Goal: Transaction & Acquisition: Purchase product/service

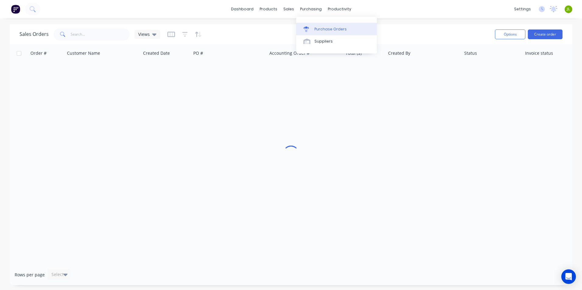
click at [314, 27] on div "Purchase Orders" at bounding box center [330, 28] width 32 height 5
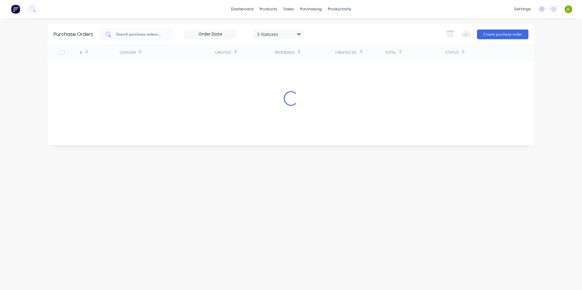
click at [128, 30] on div at bounding box center [137, 34] width 76 height 12
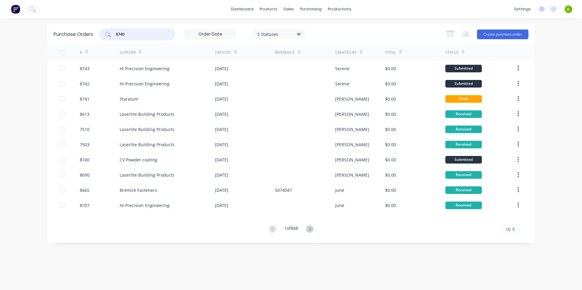
type input "8740"
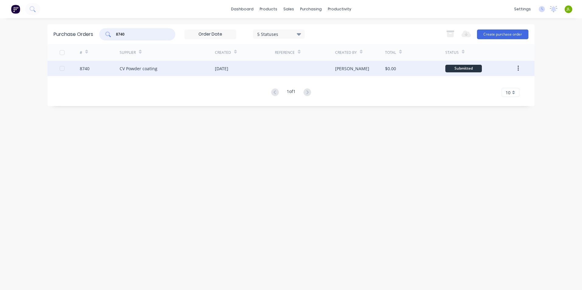
click at [197, 67] on div "CV Powder coating" at bounding box center [167, 68] width 95 height 15
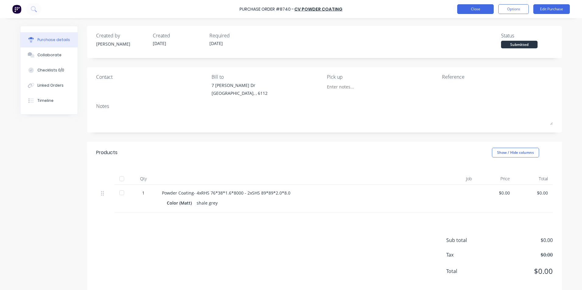
click at [478, 11] on button "Close" at bounding box center [475, 9] width 37 height 10
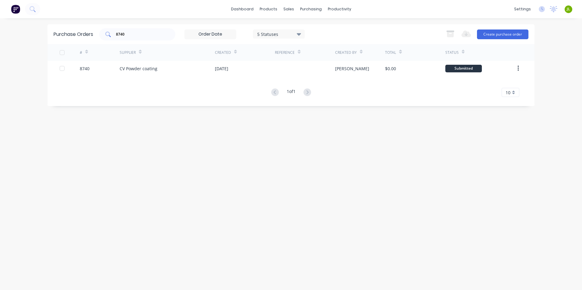
drag, startPoint x: 143, startPoint y: 30, endPoint x: 106, endPoint y: 31, distance: 37.2
click at [106, 31] on div "8740" at bounding box center [137, 34] width 76 height 12
type input "8678"
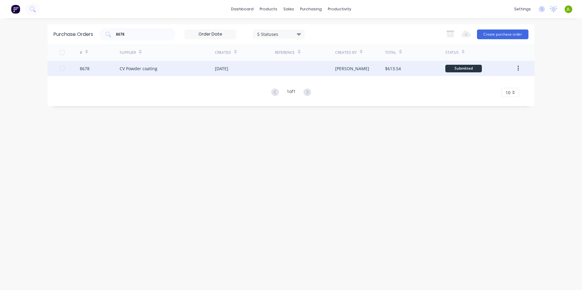
click at [168, 64] on div "CV Powder coating" at bounding box center [167, 68] width 95 height 15
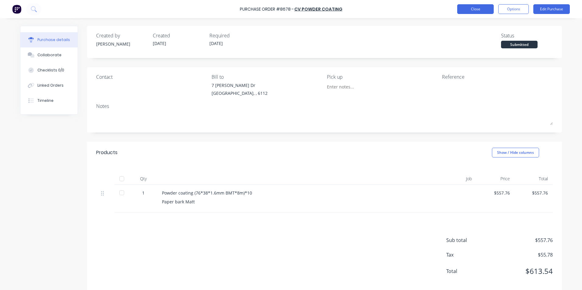
click at [467, 10] on button "Close" at bounding box center [475, 9] width 37 height 10
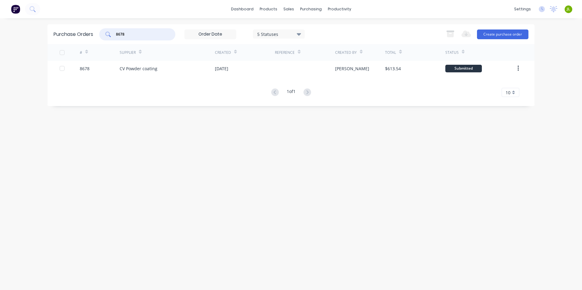
drag, startPoint x: 139, startPoint y: 34, endPoint x: 119, endPoint y: 35, distance: 20.4
click at [119, 35] on input "8678" at bounding box center [140, 34] width 51 height 6
drag, startPoint x: 125, startPoint y: 33, endPoint x: 138, endPoint y: 33, distance: 12.8
click at [138, 33] on input "8761" at bounding box center [140, 34] width 51 height 6
type input "8671"
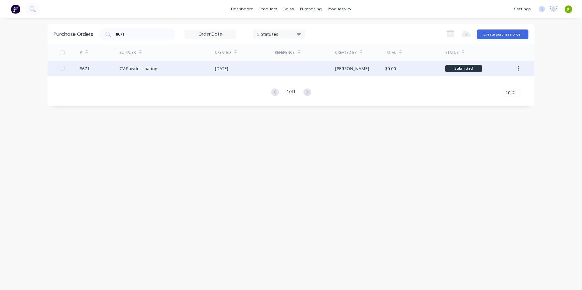
click at [163, 65] on div "CV Powder coating" at bounding box center [167, 68] width 95 height 15
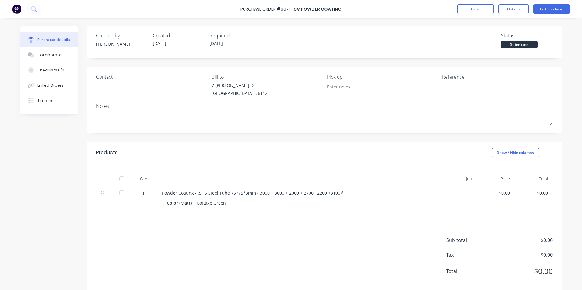
click at [470, 15] on div "Purchase Order #8671 - CV Powder coating Close Options Edit Purchase" at bounding box center [291, 9] width 582 height 18
click at [470, 12] on button "Close" at bounding box center [475, 9] width 37 height 10
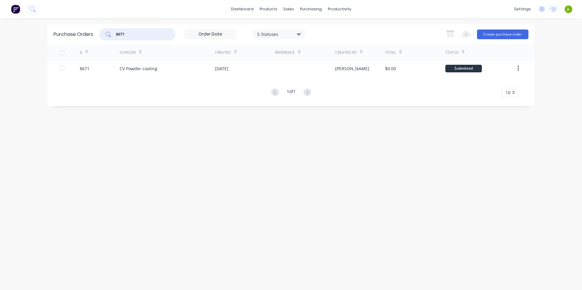
drag, startPoint x: 122, startPoint y: 35, endPoint x: 158, endPoint y: 34, distance: 36.5
click at [158, 34] on input "8671" at bounding box center [140, 34] width 51 height 6
click at [124, 35] on input "8638" at bounding box center [140, 34] width 51 height 6
type input "8658"
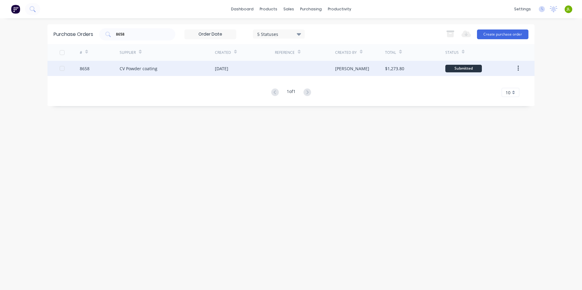
click at [242, 72] on div "11 Sep 2025" at bounding box center [245, 68] width 60 height 15
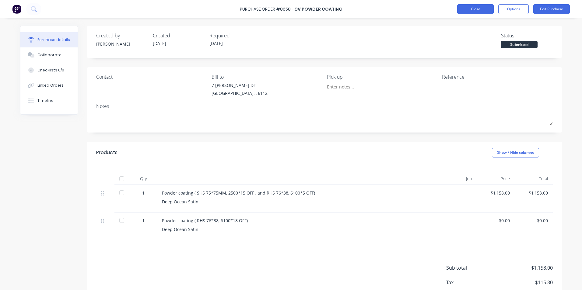
click at [472, 8] on button "Close" at bounding box center [475, 9] width 37 height 10
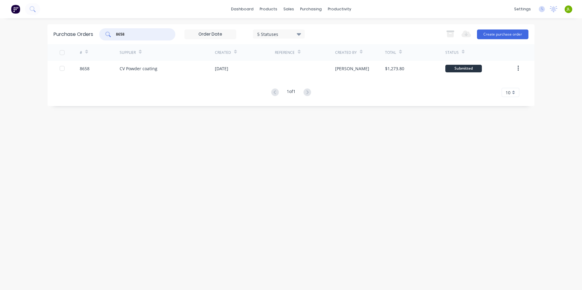
drag, startPoint x: 138, startPoint y: 34, endPoint x: 105, endPoint y: 36, distance: 32.6
click at [105, 36] on div "8658" at bounding box center [137, 34] width 76 height 12
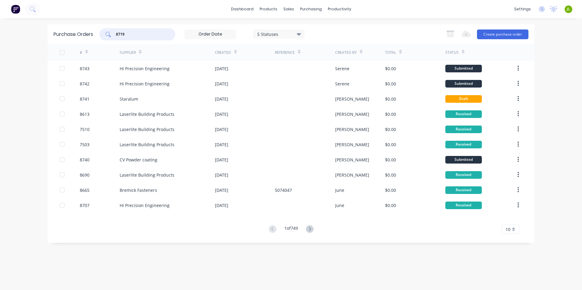
type input "8719"
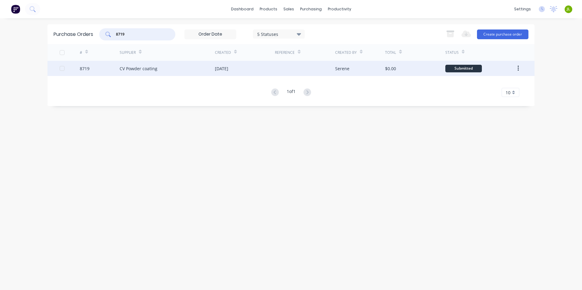
click at [253, 72] on div "19 Sep 2025" at bounding box center [245, 68] width 60 height 15
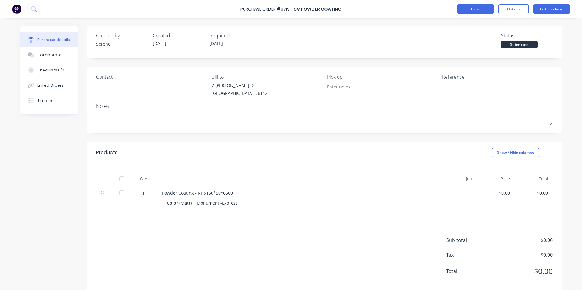
click at [474, 8] on button "Close" at bounding box center [475, 9] width 37 height 10
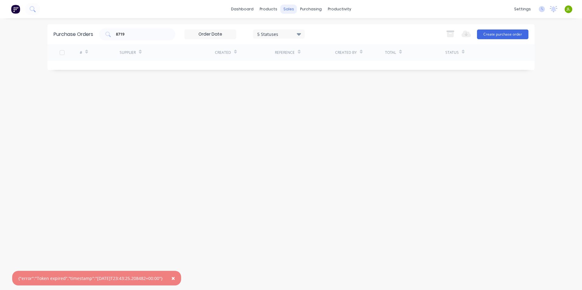
drag, startPoint x: 221, startPoint y: 120, endPoint x: 288, endPoint y: 9, distance: 129.4
click at [227, 111] on div "Purchase Orders 8719 5 Statuses 5 Statuses Export to Excel (XLSX) Create purcha…" at bounding box center [290, 154] width 487 height 260
click at [278, 32] on div "Product Catalogue" at bounding box center [295, 28] width 38 height 5
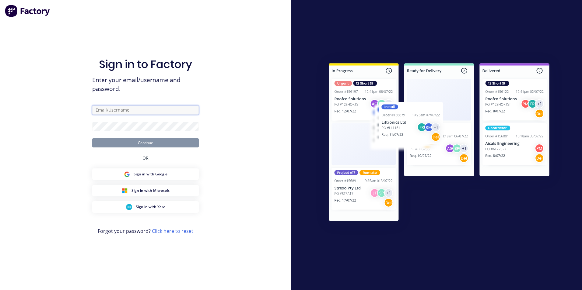
type input "ailing@dynamicsteelform.com.au"
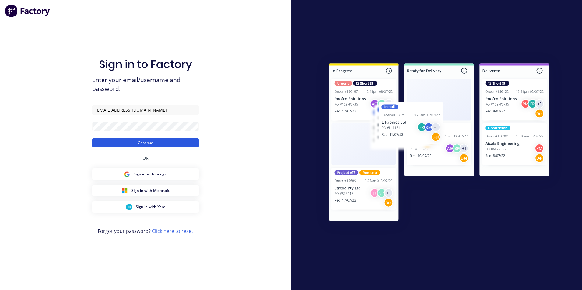
click at [149, 142] on button "Continue" at bounding box center [145, 143] width 107 height 9
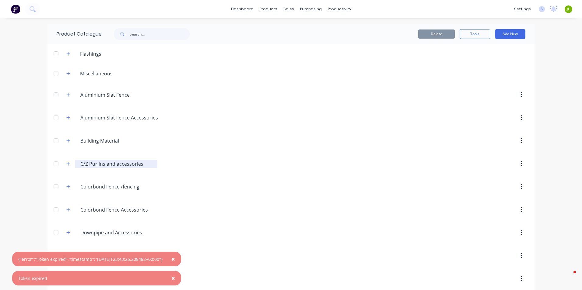
click at [95, 163] on input "C/Z Purlins and accessories" at bounding box center [116, 163] width 72 height 7
click at [66, 165] on icon "button" at bounding box center [68, 164] width 4 height 4
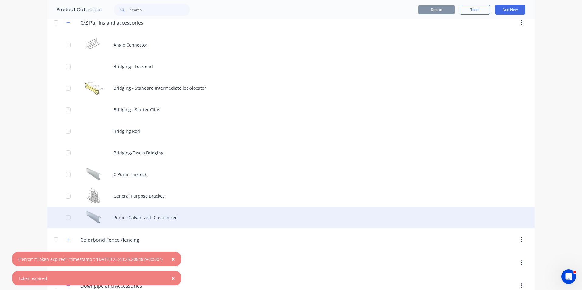
scroll to position [152, 0]
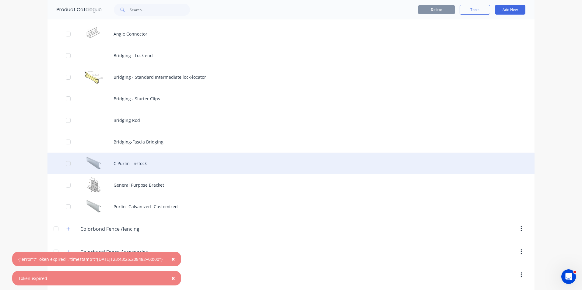
click at [107, 165] on div "C Purlin -instock" at bounding box center [290, 164] width 487 height 22
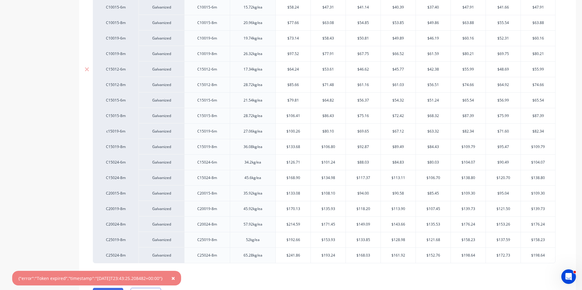
scroll to position [123, 0]
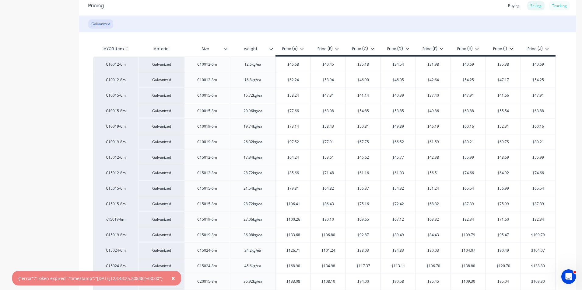
click at [553, 8] on div "Tracking" at bounding box center [559, 5] width 21 height 9
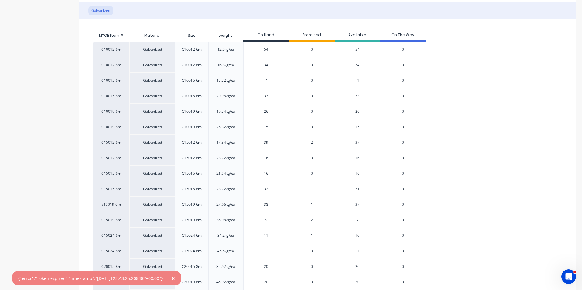
scroll to position [93, 0]
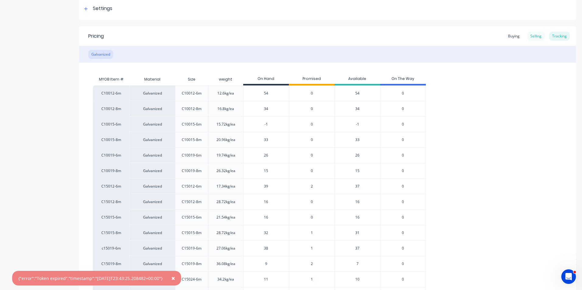
click at [531, 34] on div "Selling" at bounding box center [535, 36] width 17 height 9
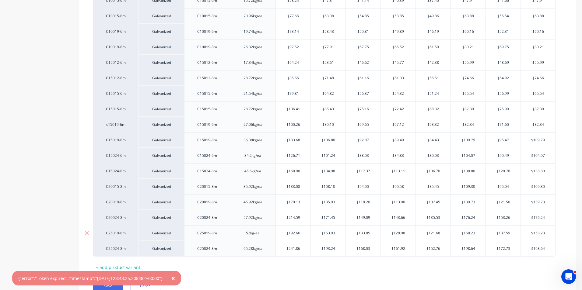
scroll to position [245, 0]
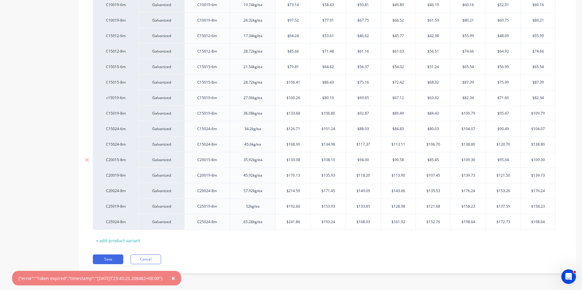
type input "$133.08"
drag, startPoint x: 284, startPoint y: 161, endPoint x: 304, endPoint y: 158, distance: 20.0
click at [304, 158] on input "$133.08" at bounding box center [293, 159] width 35 height 5
click at [304, 160] on input "$133.08" at bounding box center [293, 159] width 35 height 5
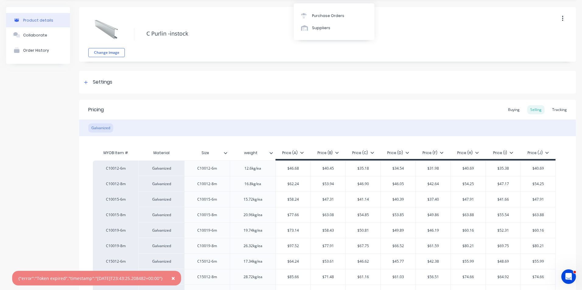
scroll to position [0, 0]
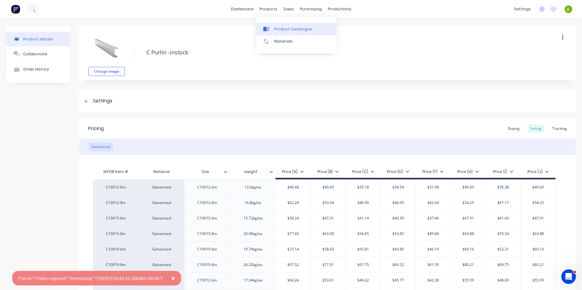
click at [269, 27] on icon at bounding box center [267, 29] width 3 height 5
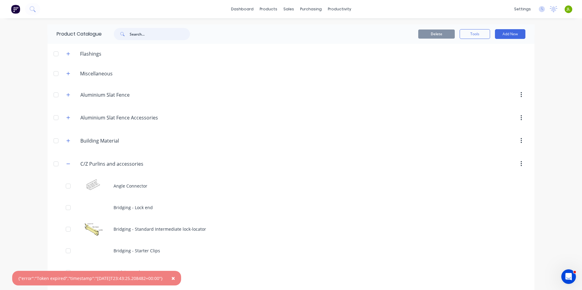
drag, startPoint x: 139, startPoint y: 30, endPoint x: 142, endPoint y: 32, distance: 3.4
click at [139, 31] on input "text" at bounding box center [160, 34] width 60 height 12
type input "shs"
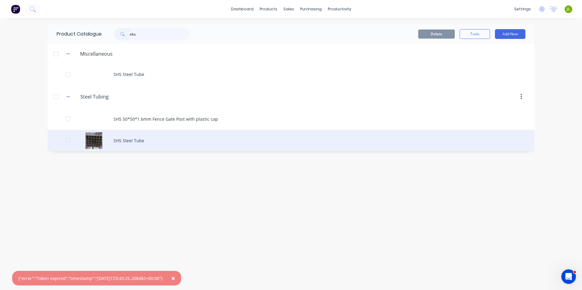
click at [153, 143] on div "SHS Steel Tube" at bounding box center [290, 141] width 487 height 22
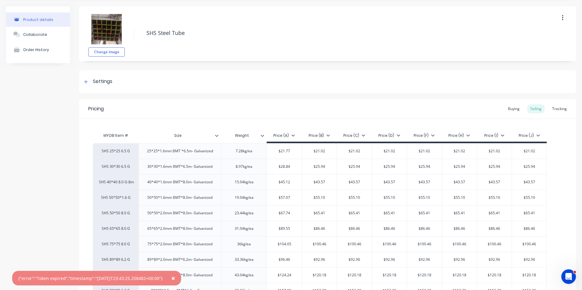
scroll to position [16, 0]
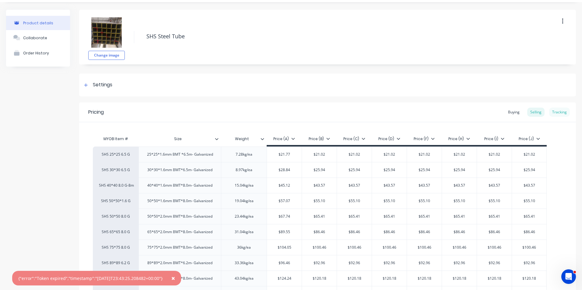
click at [554, 115] on div "Tracking" at bounding box center [559, 112] width 21 height 9
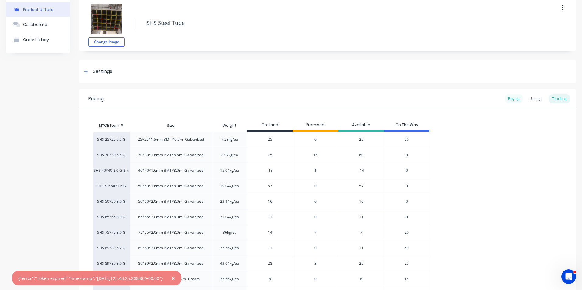
scroll to position [26, 0]
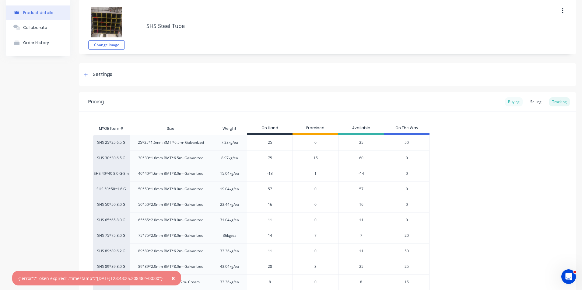
click at [507, 106] on div "Buying" at bounding box center [514, 101] width 18 height 9
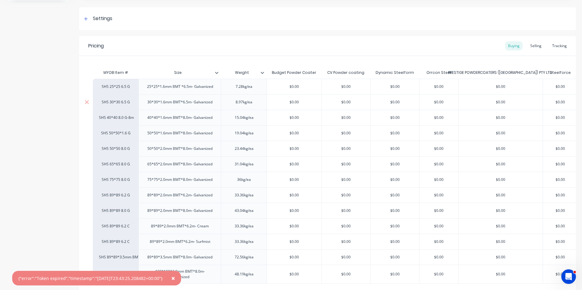
scroll to position [80, 0]
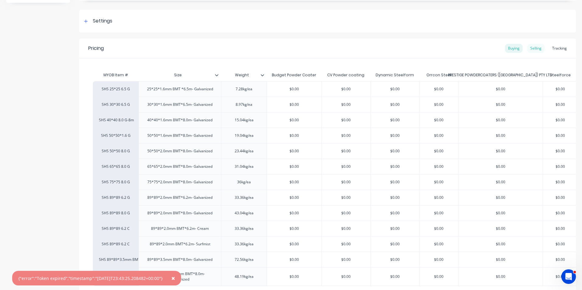
click at [533, 51] on div "Selling" at bounding box center [535, 48] width 17 height 9
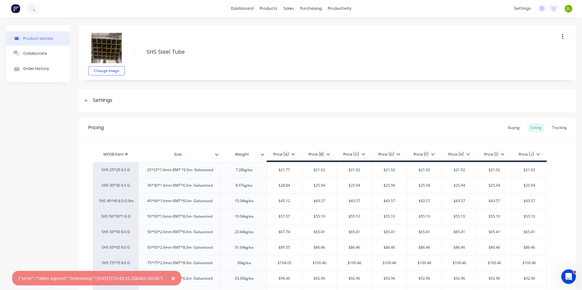
scroll to position [0, 0]
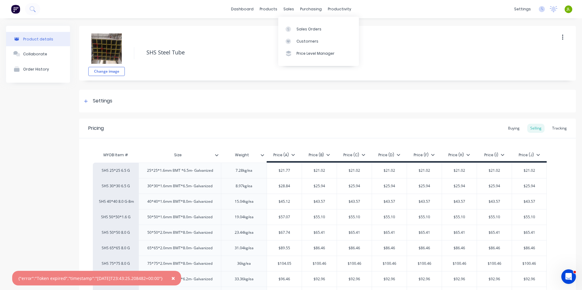
click at [202, 70] on div "Change image SHS Steel Tube" at bounding box center [327, 53] width 497 height 55
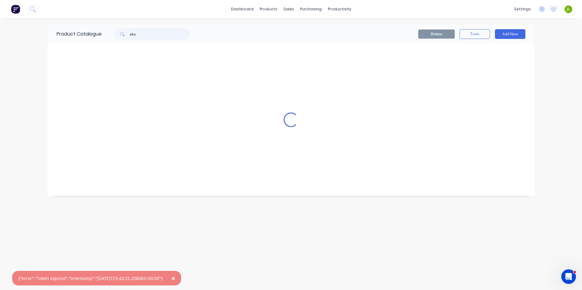
drag, startPoint x: 146, startPoint y: 33, endPoint x: 111, endPoint y: 33, distance: 35.0
click at [114, 33] on div "shs" at bounding box center [149, 34] width 82 height 12
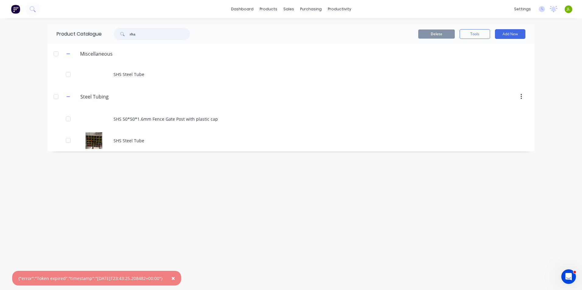
type input "rhs"
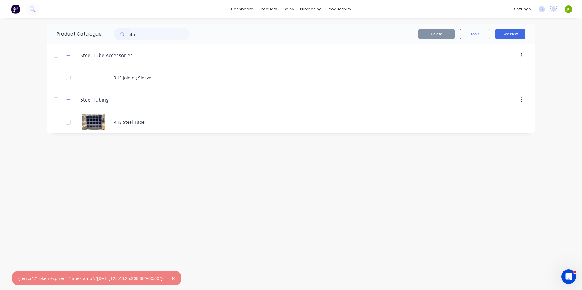
click at [175, 279] on span "×" at bounding box center [173, 278] width 4 height 9
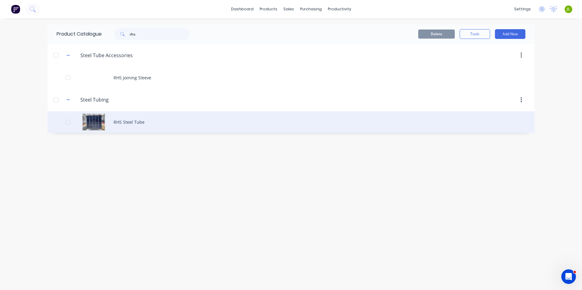
click at [156, 125] on div "RHS Steel Tube" at bounding box center [290, 122] width 487 height 22
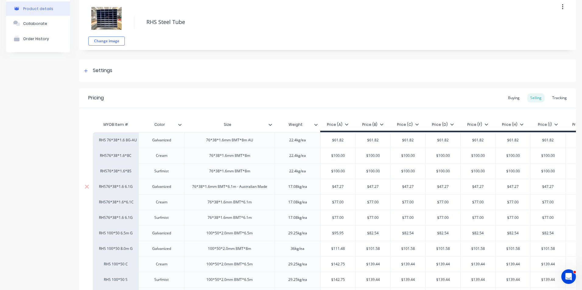
scroll to position [91, 0]
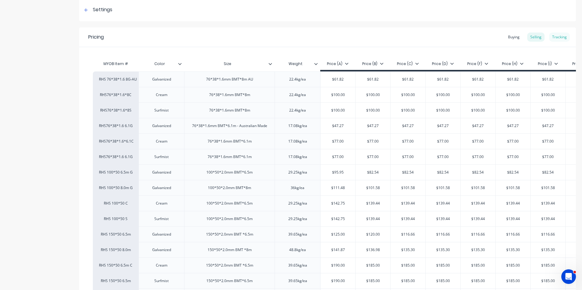
click at [555, 37] on div "Tracking" at bounding box center [559, 37] width 21 height 9
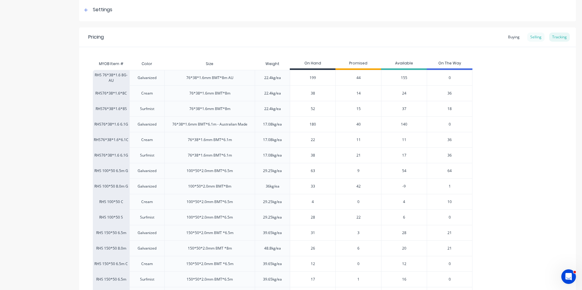
click at [532, 41] on div "Selling" at bounding box center [535, 37] width 17 height 9
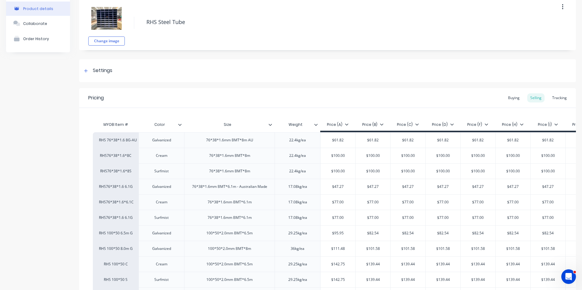
scroll to position [0, 0]
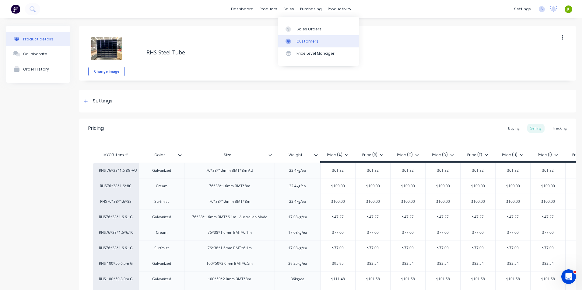
click at [298, 39] on div "Customers" at bounding box center [308, 41] width 22 height 5
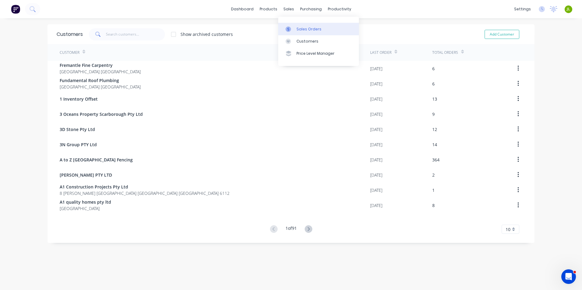
click at [294, 25] on link "Sales Orders" at bounding box center [318, 29] width 81 height 12
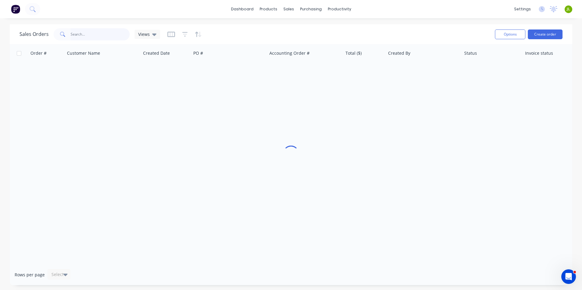
click at [83, 35] on input "text" at bounding box center [100, 34] width 59 height 12
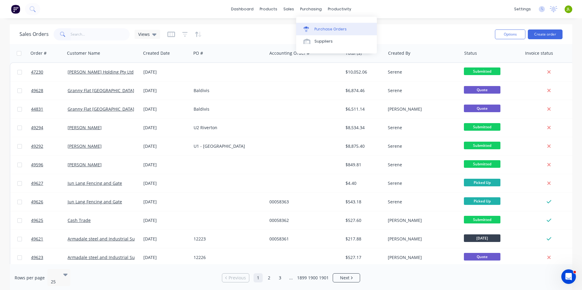
click at [320, 30] on div "Purchase Orders" at bounding box center [330, 28] width 32 height 5
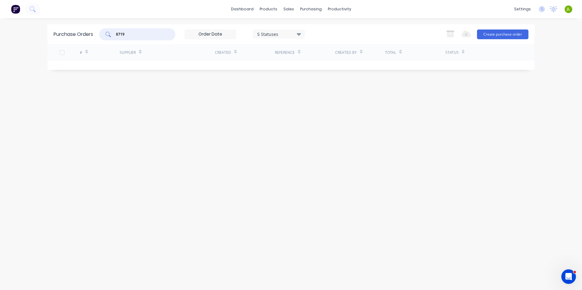
drag, startPoint x: 135, startPoint y: 31, endPoint x: 90, endPoint y: 32, distance: 46.0
click at [90, 32] on div "Purchase Orders 8719 5 Statuses 5 Statuses Export to Excel (XLSX) Create purcha…" at bounding box center [290, 34] width 487 height 20
type input "8727"
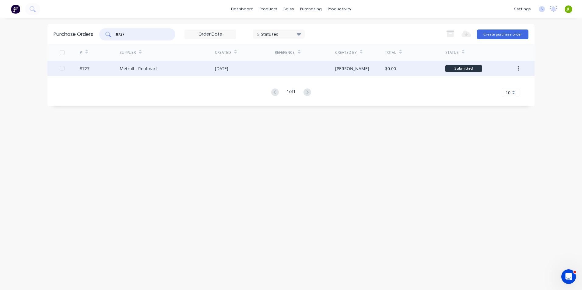
click at [185, 69] on div "Metroll - Roofmart" at bounding box center [167, 68] width 95 height 15
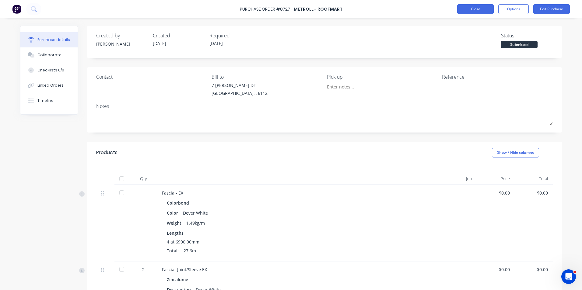
click at [469, 12] on button "Close" at bounding box center [475, 9] width 37 height 10
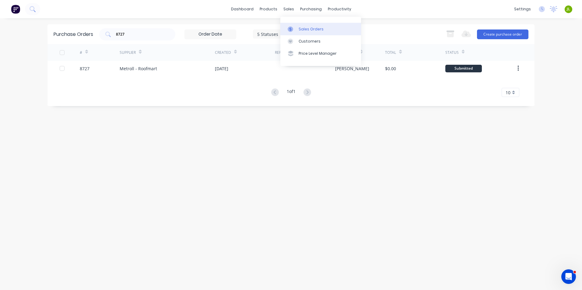
click at [291, 26] on link "Sales Orders" at bounding box center [320, 29] width 81 height 12
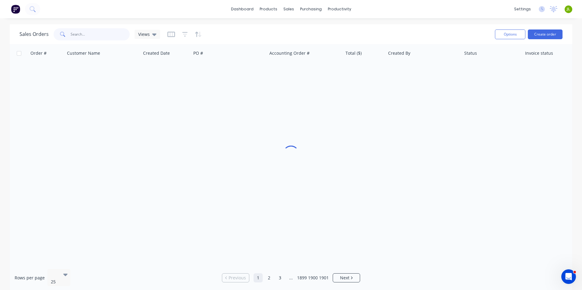
click at [121, 35] on input "text" at bounding box center [100, 34] width 59 height 12
type input "49428"
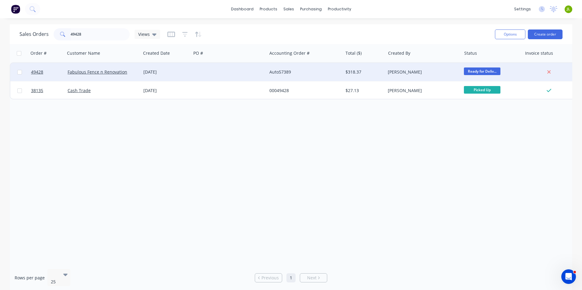
click at [237, 79] on div at bounding box center [229, 72] width 76 height 18
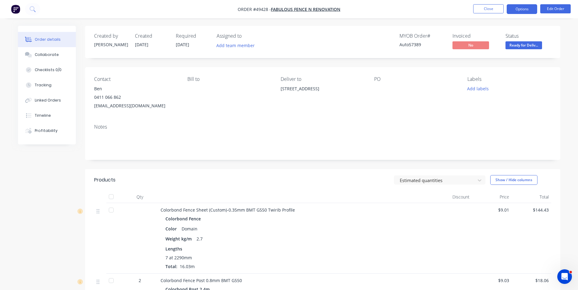
click at [526, 10] on button "Options" at bounding box center [521, 9] width 30 height 10
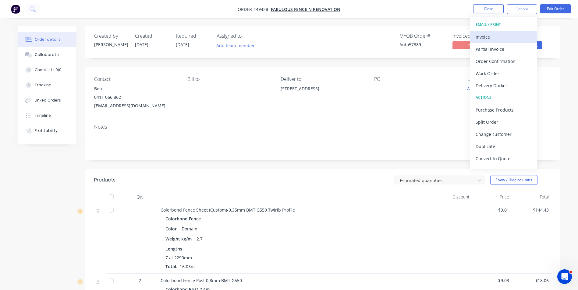
click at [490, 38] on div "Invoice" at bounding box center [503, 37] width 56 height 9
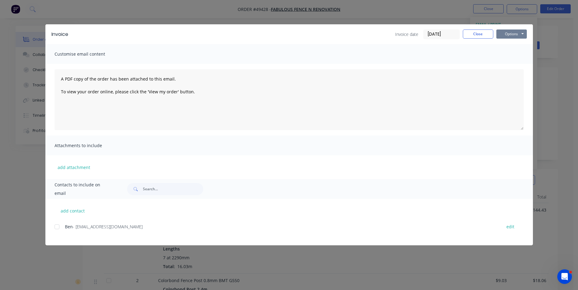
click at [510, 32] on button "Options" at bounding box center [511, 34] width 30 height 9
click at [504, 54] on button "Print" at bounding box center [515, 55] width 39 height 10
click at [471, 33] on button "Close" at bounding box center [477, 34] width 30 height 9
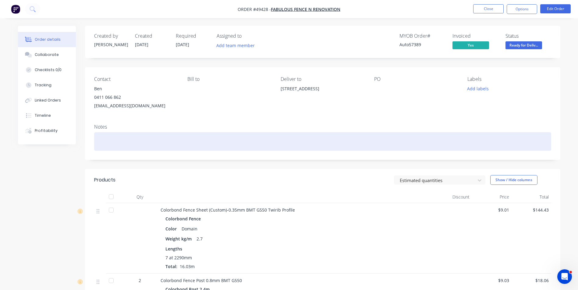
click at [251, 134] on div at bounding box center [322, 141] width 457 height 19
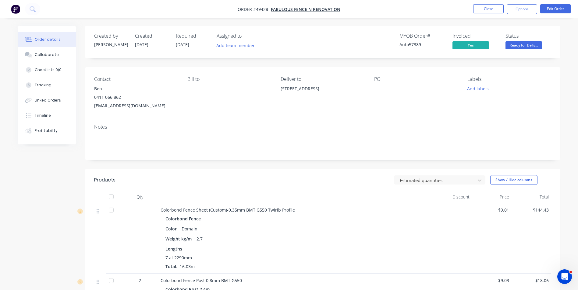
click at [251, 117] on div "Contact Ben 0411 066 862 fabulousfence@gmail.com Bill to Deliver to 42 Eucalypt…" at bounding box center [322, 93] width 475 height 52
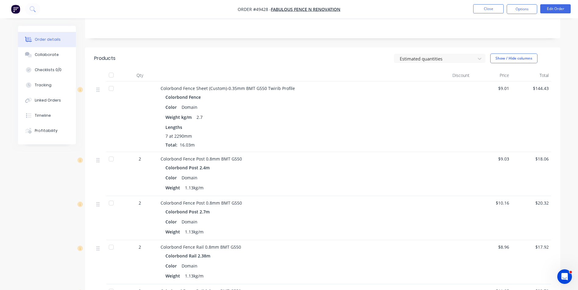
click at [513, 4] on nav "Order #49428 - Fabulous Fence n Renovation Close Options Edit Order" at bounding box center [289, 9] width 578 height 18
click at [512, 12] on button "Options" at bounding box center [521, 9] width 30 height 10
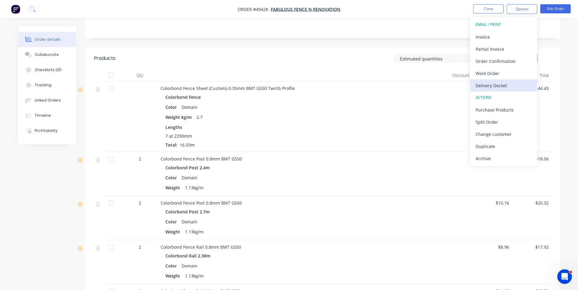
click at [506, 85] on div "Delivery Docket" at bounding box center [503, 85] width 56 height 9
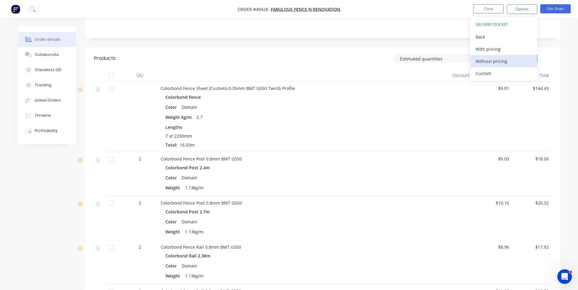
click at [505, 62] on div "Without pricing" at bounding box center [503, 61] width 56 height 9
click at [292, 61] on div "Estimated quantities Show / Hide columns" at bounding box center [371, 59] width 360 height 10
click at [489, 11] on button "Close" at bounding box center [488, 8] width 30 height 9
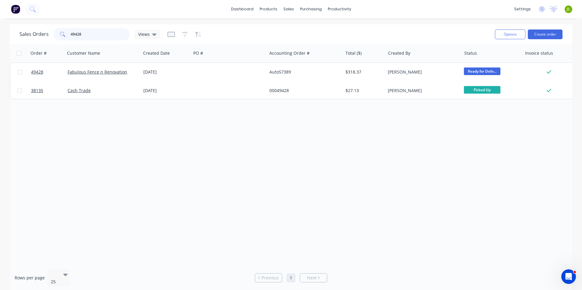
drag, startPoint x: 92, startPoint y: 33, endPoint x: 69, endPoint y: 36, distance: 23.0
click at [69, 36] on div "49428" at bounding box center [92, 34] width 76 height 12
type input "48478"
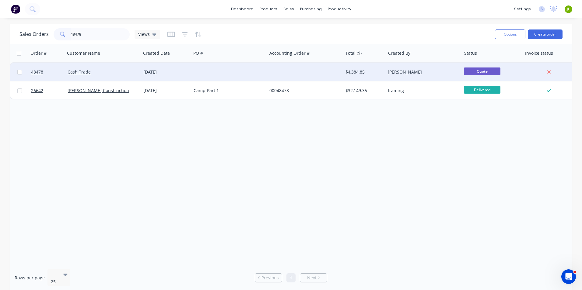
click at [108, 70] on div "Cash Trade" at bounding box center [102, 72] width 68 height 6
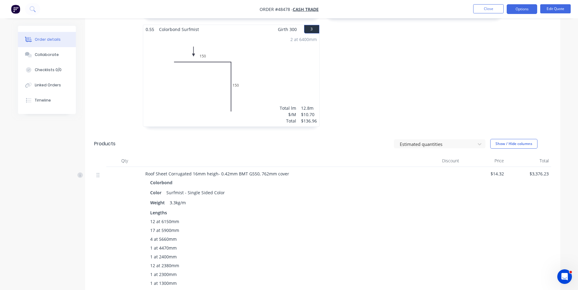
scroll to position [335, 0]
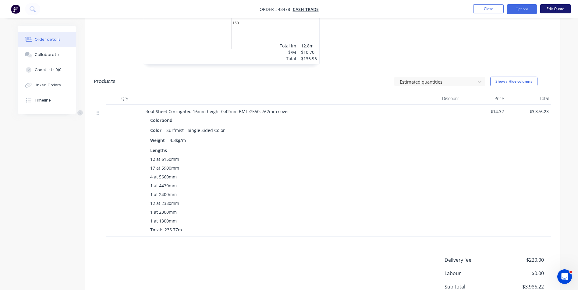
click at [546, 8] on button "Edit Quote" at bounding box center [555, 8] width 30 height 9
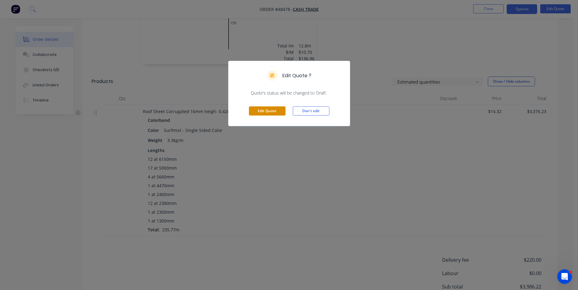
click at [269, 111] on button "Edit Quote" at bounding box center [267, 111] width 37 height 9
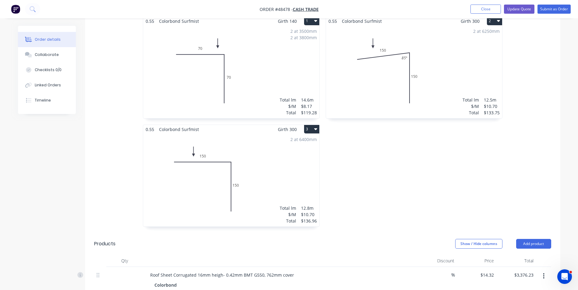
scroll to position [274, 0]
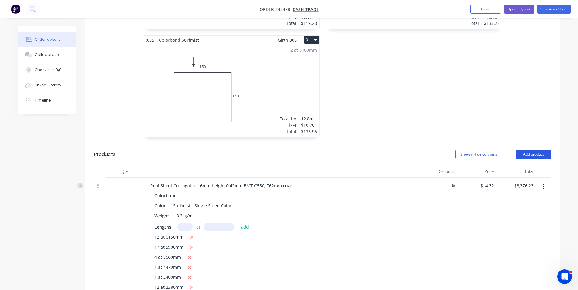
click at [541, 150] on button "Add product" at bounding box center [533, 155] width 35 height 10
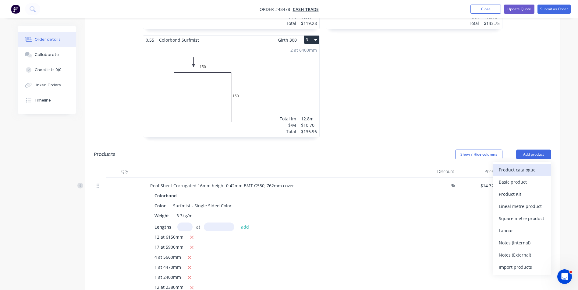
click at [524, 166] on div "Product catalogue" at bounding box center [521, 170] width 47 height 9
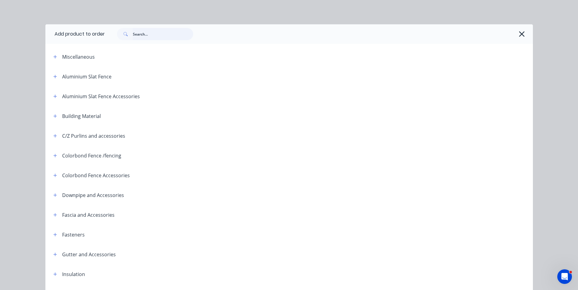
click at [140, 30] on input "text" at bounding box center [163, 34] width 60 height 12
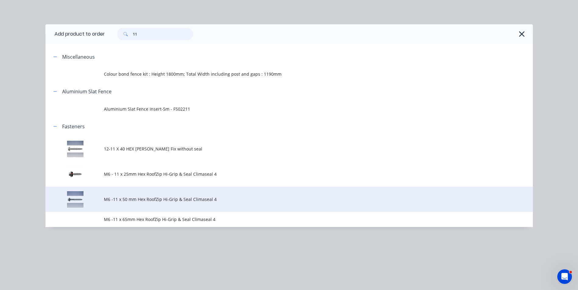
type input "11"
click at [161, 201] on span "M6 -11 x 50 mm Hex RoofZip Hi-Grip & Seal Climaseal 4" at bounding box center [275, 199] width 343 height 6
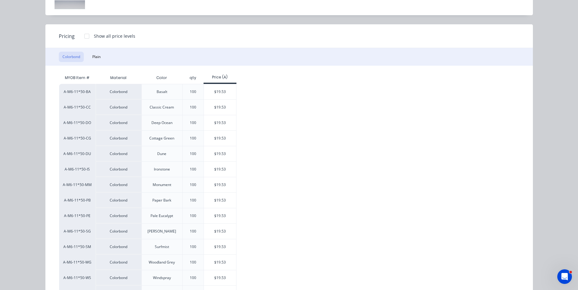
scroll to position [61, 0]
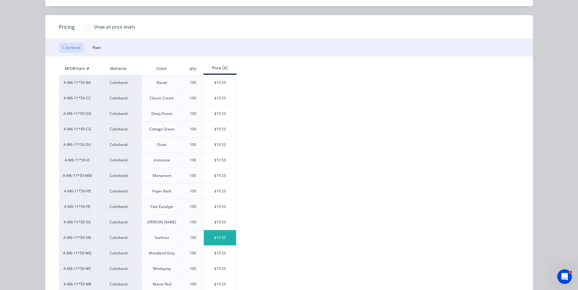
click at [211, 236] on div "$19.53" at bounding box center [220, 237] width 33 height 15
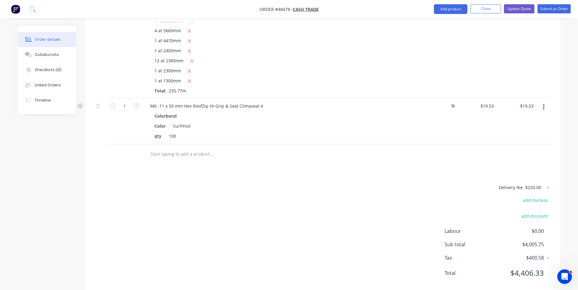
scroll to position [505, 0]
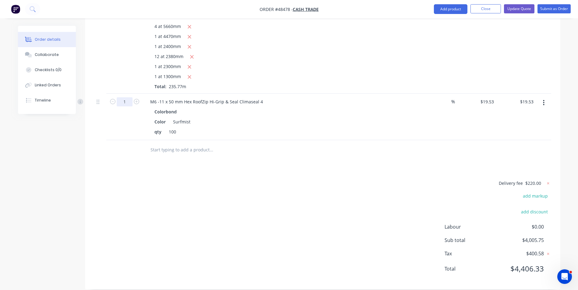
click at [125, 97] on input "1" at bounding box center [125, 101] width 16 height 9
type input "5"
type input "$97.65"
click at [97, 140] on div at bounding box center [100, 150] width 12 height 20
click at [302, 144] on div at bounding box center [236, 150] width 183 height 12
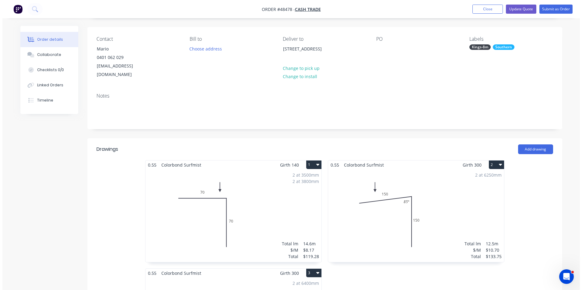
scroll to position [0, 0]
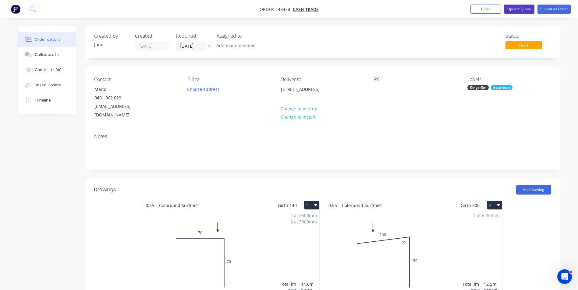
click at [525, 9] on button "Update Quote" at bounding box center [519, 9] width 30 height 9
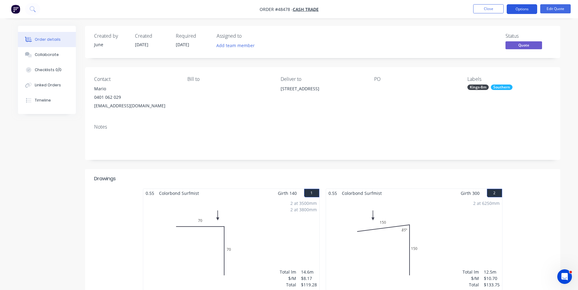
click at [518, 9] on button "Options" at bounding box center [521, 9] width 30 height 10
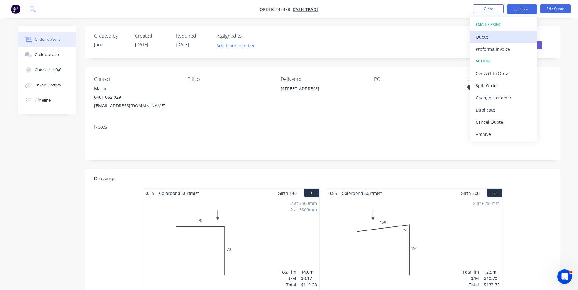
click at [510, 35] on div "Quote" at bounding box center [503, 37] width 56 height 9
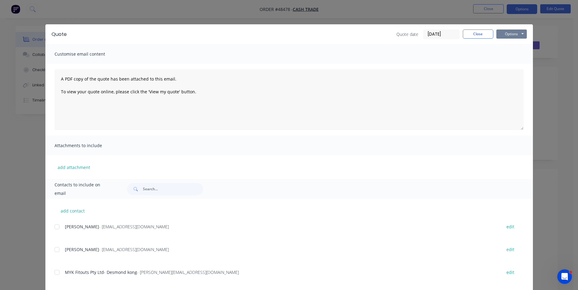
click at [504, 35] on button "Options" at bounding box center [511, 34] width 30 height 9
click at [500, 56] on button "Print" at bounding box center [515, 55] width 39 height 10
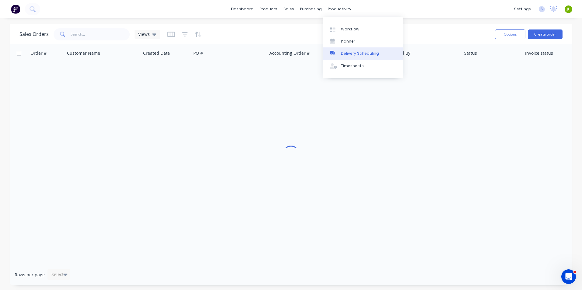
click at [350, 49] on link "Delivery Scheduling" at bounding box center [363, 53] width 81 height 12
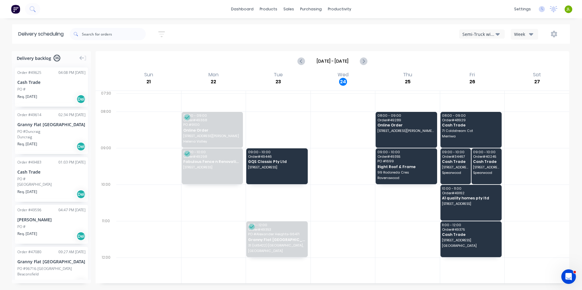
click at [483, 37] on div "Semi-Truck with Hiab" at bounding box center [478, 34] width 33 height 6
click at [480, 72] on div "Utes Delivery" at bounding box center [489, 74] width 60 height 12
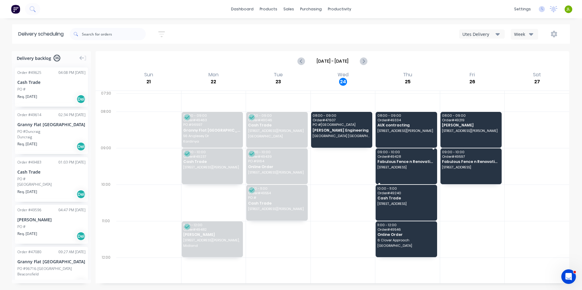
click at [405, 170] on div "09:00 - 10:00 Order # 49428 Fabulous Fence n Renovation 42 Eucalyptus Blvd, Can…" at bounding box center [406, 167] width 61 height 36
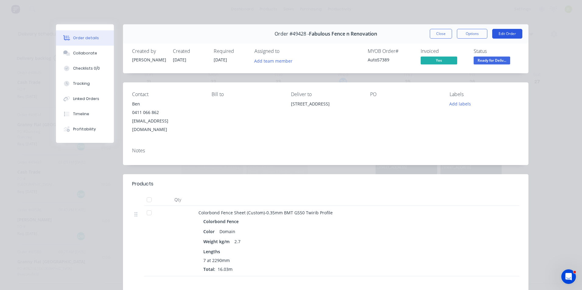
click at [497, 36] on button "Edit Order" at bounding box center [507, 34] width 30 height 10
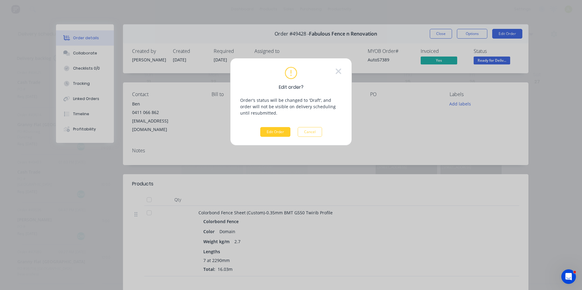
click at [282, 134] on button "Edit Order" at bounding box center [275, 132] width 30 height 10
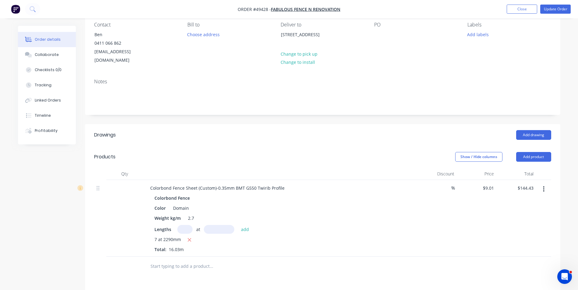
scroll to position [122, 0]
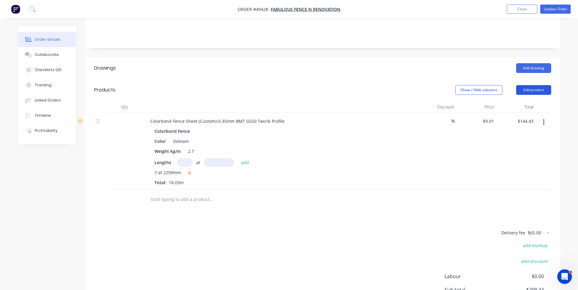
click at [526, 85] on button "Add product" at bounding box center [533, 90] width 35 height 10
click at [519, 101] on div "Product catalogue" at bounding box center [521, 105] width 47 height 9
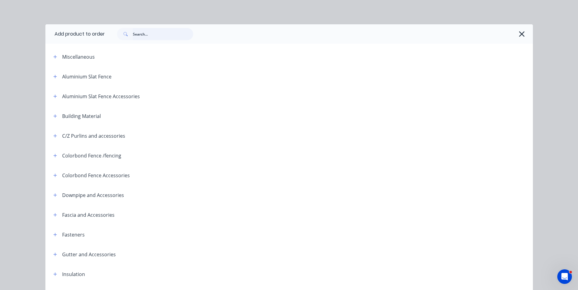
click at [140, 37] on input "text" at bounding box center [163, 34] width 60 height 12
type input "post"
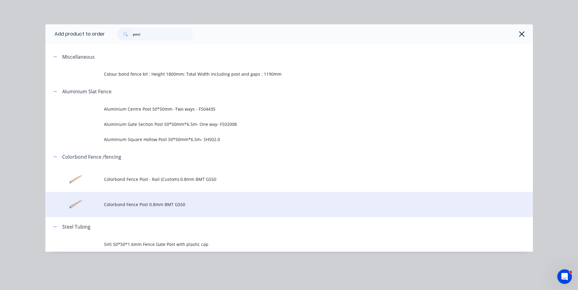
click at [118, 206] on span "Colorbond Fence Post 0.8mm BMT G550" at bounding box center [275, 205] width 343 height 6
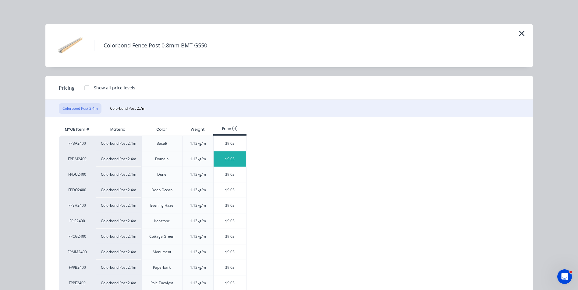
click at [231, 161] on div "$9.03" at bounding box center [229, 159] width 33 height 15
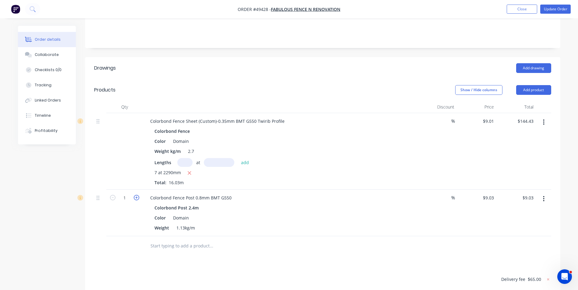
click at [137, 195] on icon "button" at bounding box center [136, 197] width 5 height 5
type input "2"
type input "$18.06"
click at [541, 194] on button "button" at bounding box center [543, 199] width 14 height 11
click at [512, 223] on div "Duplicate" at bounding box center [521, 227] width 47 height 9
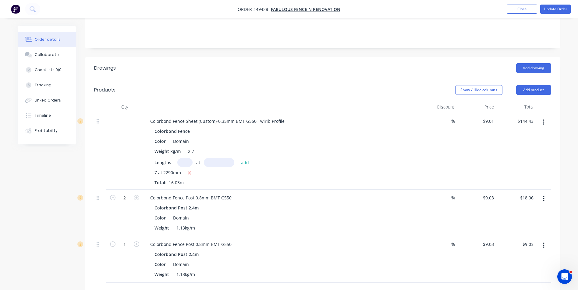
click at [543, 243] on icon "button" at bounding box center [543, 245] width 1 height 5
click at [539, 254] on div "Edit Duplicate Exclude from tax Delete" at bounding box center [522, 280] width 58 height 52
click at [535, 257] on div "Edit" at bounding box center [521, 261] width 47 height 9
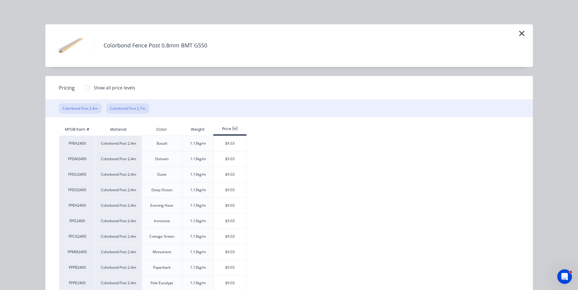
click at [128, 107] on button "Colorbond Post 2.7m" at bounding box center [127, 109] width 43 height 10
click at [218, 173] on div "$10.16" at bounding box center [229, 174] width 33 height 15
type input "$10.16"
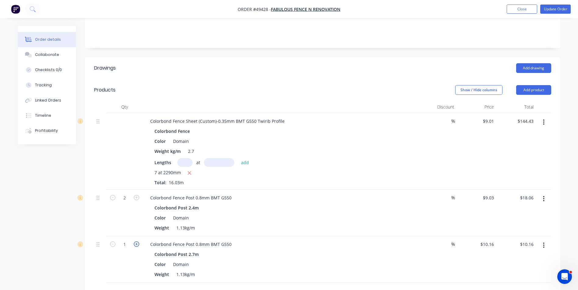
click at [138, 242] on icon "button" at bounding box center [136, 244] width 5 height 5
type input "2"
type input "$20.32"
click at [292, 250] on div "Colorbond Post 2.7m" at bounding box center [279, 254] width 251 height 9
click at [537, 85] on button "Add product" at bounding box center [533, 90] width 35 height 10
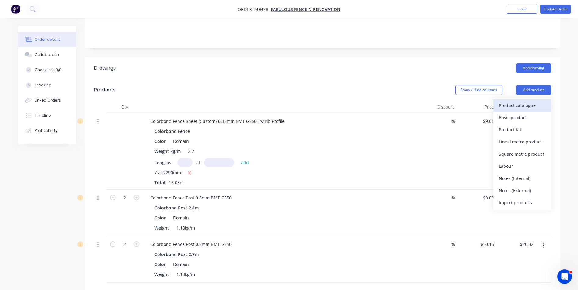
click at [527, 101] on div "Product catalogue" at bounding box center [521, 105] width 47 height 9
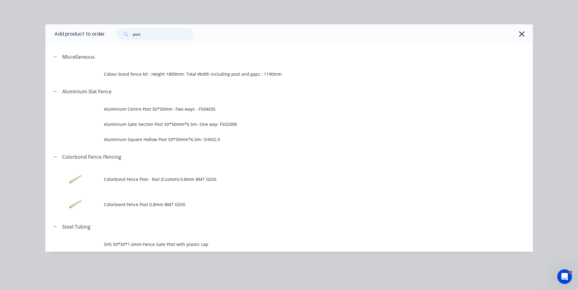
drag, startPoint x: 167, startPoint y: 33, endPoint x: 107, endPoint y: 34, distance: 59.7
click at [107, 34] on div "post" at bounding box center [316, 34] width 422 height 12
type input "rail"
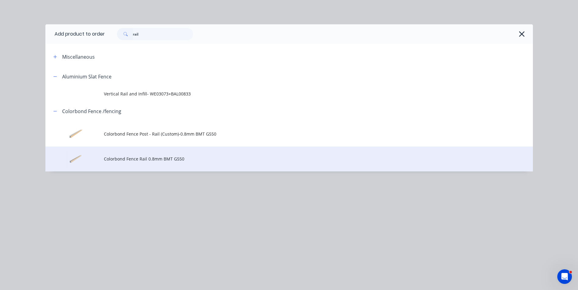
click at [191, 157] on span "Colorbond Fence Rail 0.8mm BMT G550" at bounding box center [275, 159] width 343 height 6
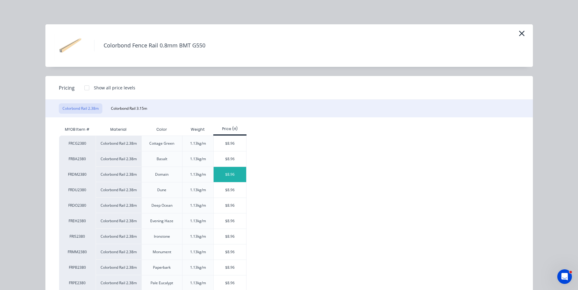
click at [240, 179] on div "$8.96" at bounding box center [229, 174] width 33 height 15
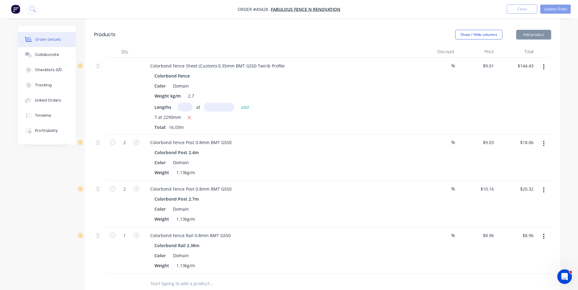
scroll to position [183, 0]
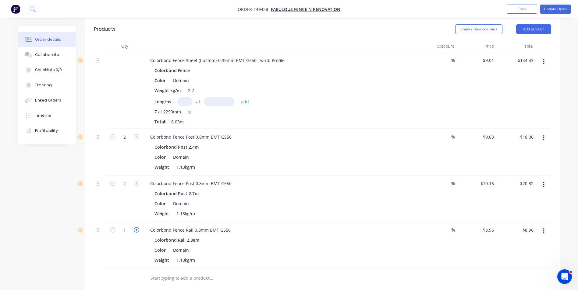
click at [138, 227] on icon "button" at bounding box center [136, 229] width 5 height 5
type input "2"
type input "$17.92"
click at [542, 226] on button "button" at bounding box center [543, 231] width 14 height 11
click at [539, 255] on div "Duplicate" at bounding box center [521, 259] width 47 height 9
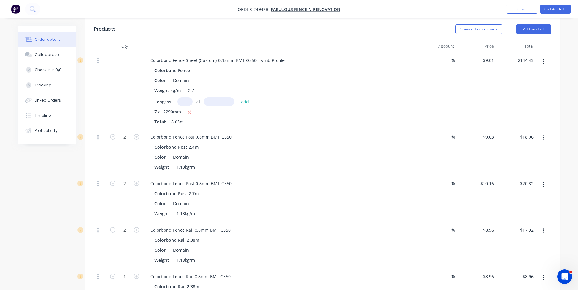
click at [544, 275] on icon "button" at bounding box center [544, 278] width 2 height 7
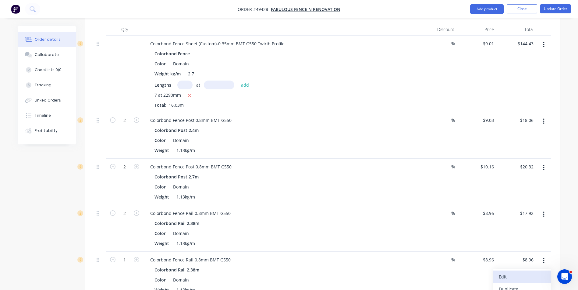
scroll to position [213, 0]
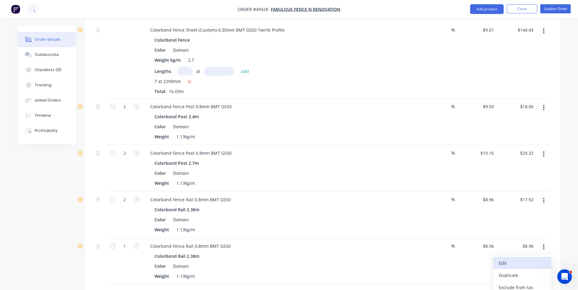
click at [524, 259] on div "Edit" at bounding box center [521, 263] width 47 height 9
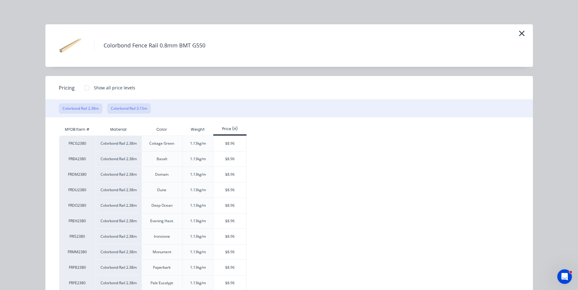
click at [131, 110] on button "Colorbond Rail 3.15m" at bounding box center [129, 109] width 44 height 10
click at [218, 146] on div "$11.85" at bounding box center [229, 143] width 33 height 15
type input "$11.85"
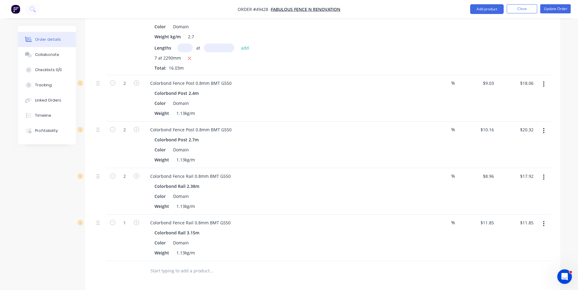
scroll to position [244, 0]
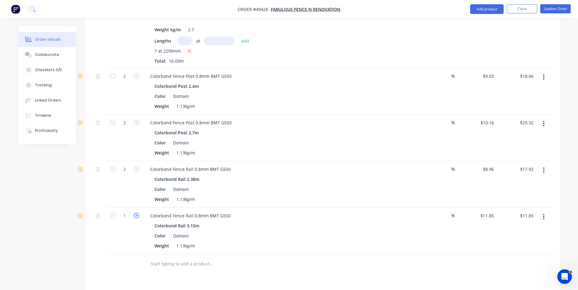
click at [136, 213] on icon "button" at bounding box center [136, 215] width 5 height 5
type input "2"
type input "$23.70"
click at [121, 225] on div "2" at bounding box center [124, 231] width 37 height 47
click at [298, 232] on div "Color Domain" at bounding box center [278, 236] width 253 height 9
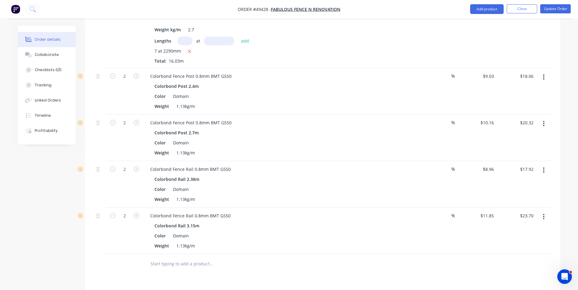
click at [297, 232] on div "Color Domain" at bounding box center [278, 236] width 253 height 9
click at [305, 232] on div "Color Domain" at bounding box center [278, 236] width 253 height 9
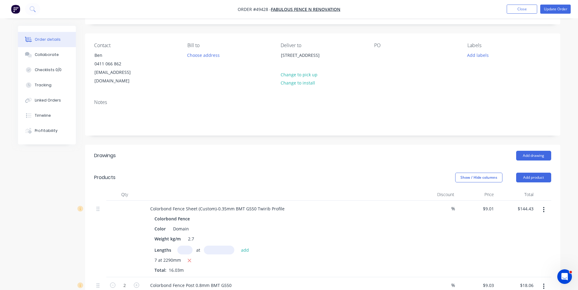
scroll to position [0, 0]
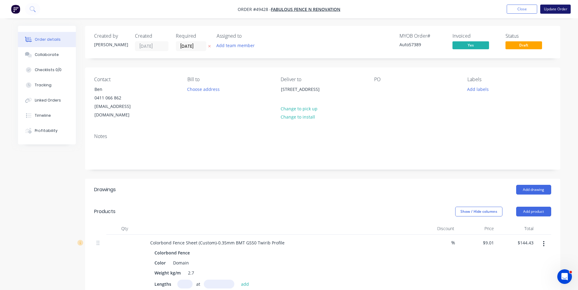
click at [553, 11] on button "Update Order" at bounding box center [555, 9] width 30 height 9
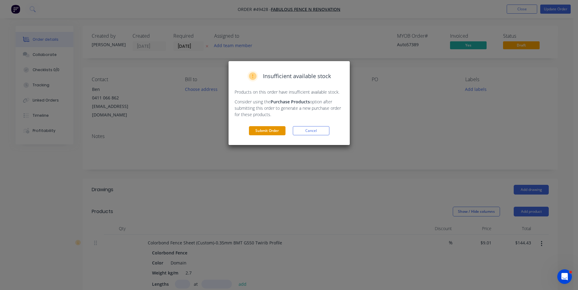
click at [277, 133] on button "Submit Order" at bounding box center [267, 130] width 37 height 9
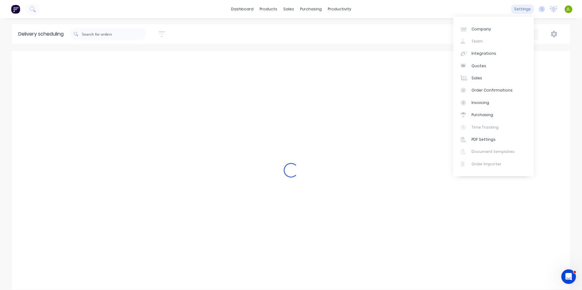
click at [526, 13] on div "settings" at bounding box center [522, 9] width 23 height 9
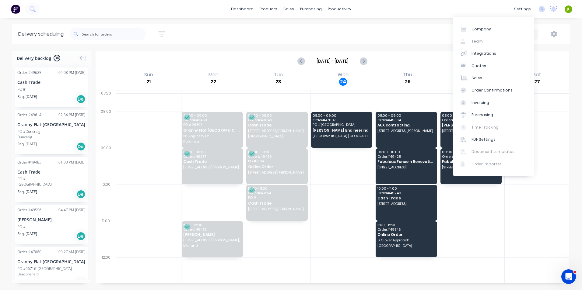
click at [447, 6] on div "dashboard products sales purchasing productivity dashboard products Product Cat…" at bounding box center [291, 9] width 582 height 18
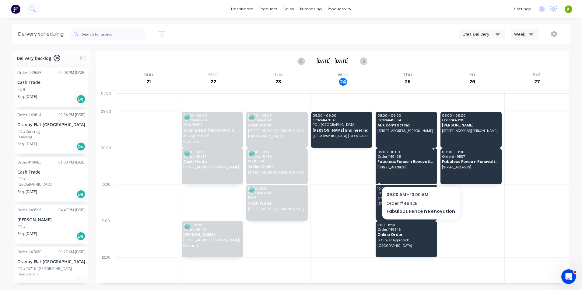
click at [417, 172] on div "09:00 - 10:00 Order # 49428 Fabulous Fence n Renovation 42 Eucalyptus Blvd, Can…" at bounding box center [406, 167] width 61 height 36
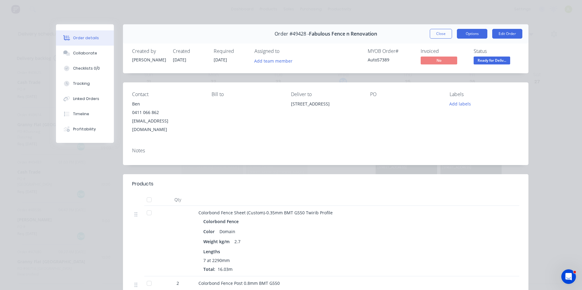
click at [474, 36] on button "Options" at bounding box center [472, 34] width 30 height 10
click at [572, 51] on div "Order details Collaborate Checklists 0/0 Tracking Linked Orders Timeline Profit…" at bounding box center [291, 145] width 582 height 290
click at [438, 32] on button "Close" at bounding box center [441, 34] width 22 height 10
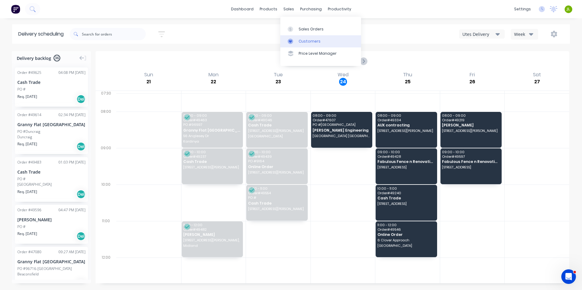
click at [294, 36] on link "Customers" at bounding box center [320, 41] width 81 height 12
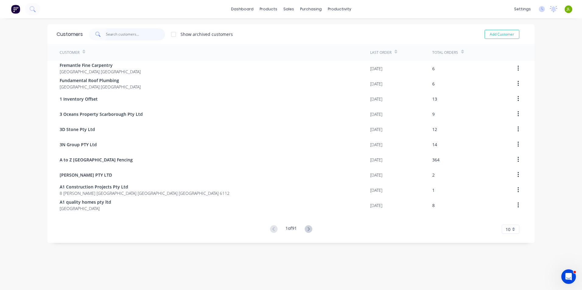
click at [151, 33] on input "text" at bounding box center [135, 34] width 59 height 12
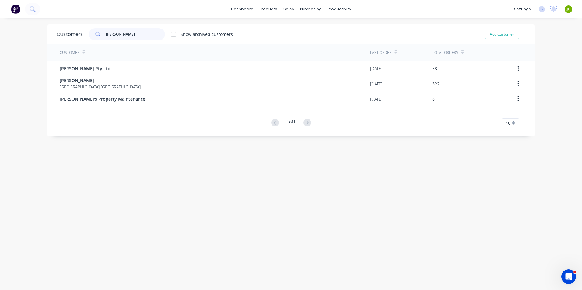
type input "mike"
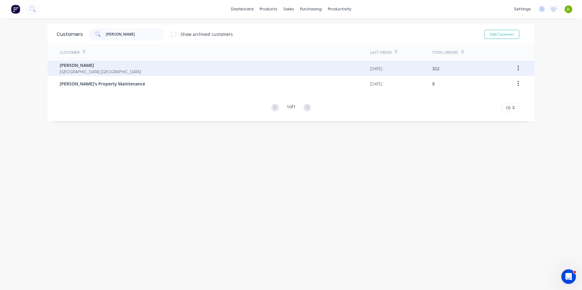
click at [138, 66] on div "Mike Fence Western Australia Australia" at bounding box center [215, 68] width 311 height 15
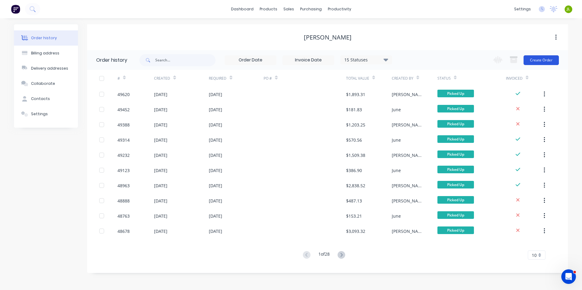
click at [547, 64] on button "Create Order" at bounding box center [541, 60] width 35 height 10
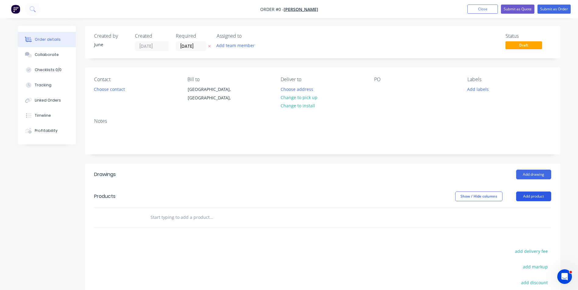
click at [525, 199] on button "Add product" at bounding box center [533, 197] width 35 height 10
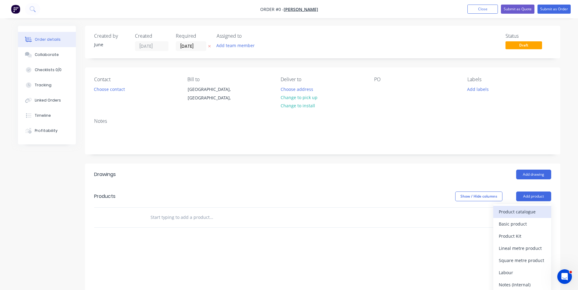
click at [498, 211] on button "Product catalogue" at bounding box center [522, 212] width 58 height 12
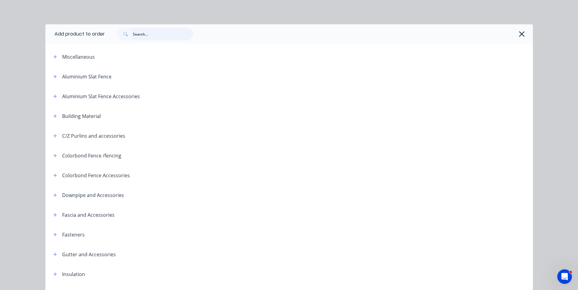
click at [146, 38] on input "text" at bounding box center [163, 34] width 60 height 12
type input "post"
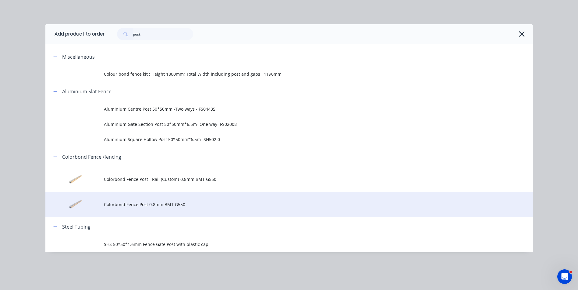
click at [180, 199] on td "Colorbond Fence Post 0.8mm BMT G550" at bounding box center [318, 204] width 429 height 25
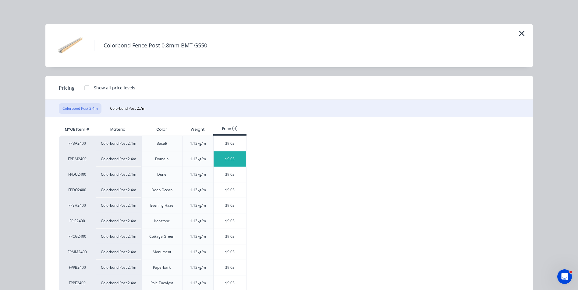
click at [226, 158] on div "$9.03" at bounding box center [229, 159] width 33 height 15
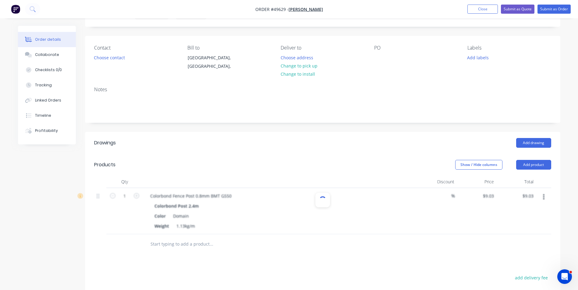
scroll to position [61, 0]
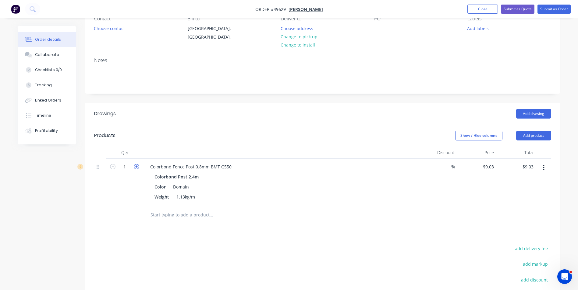
click at [134, 167] on icon "button" at bounding box center [136, 166] width 5 height 5
type input "2"
type input "$18.06"
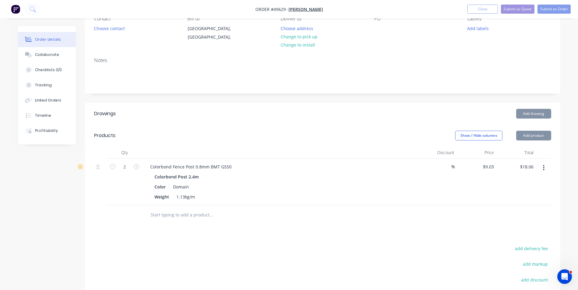
click at [258, 207] on div at bounding box center [252, 216] width 219 height 20
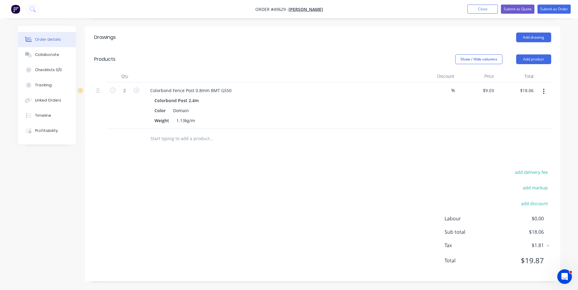
scroll to position [138, 0]
click at [532, 203] on button "add discount" at bounding box center [534, 203] width 33 height 8
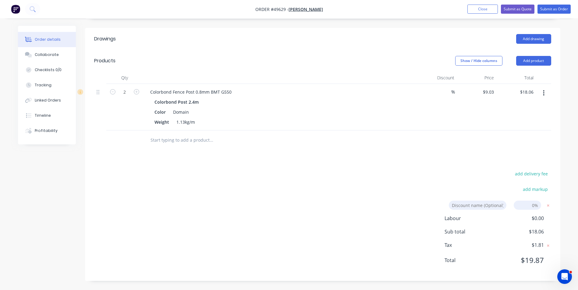
scroll to position [136, 0]
click at [494, 204] on input at bounding box center [477, 205] width 58 height 9
type input "Discount"
click at [532, 207] on input at bounding box center [526, 205] width 27 height 9
type input "7"
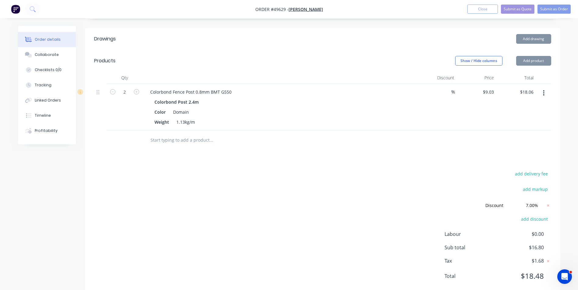
click at [344, 187] on div "add delivery fee add markup Discount Discount Discount name (Optional) 7.00% 7.…" at bounding box center [322, 229] width 457 height 118
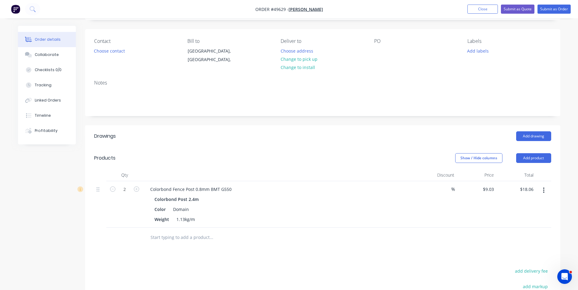
scroll to position [0, 0]
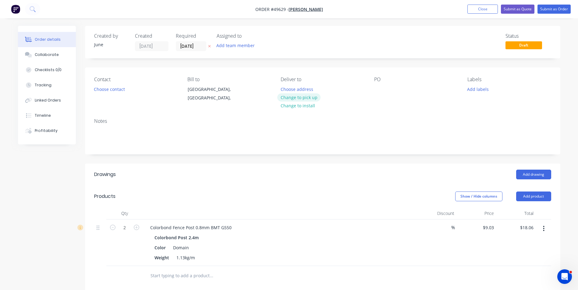
click at [300, 97] on button "Change to pick up" at bounding box center [298, 97] width 43 height 8
click at [121, 91] on button "Choose contact" at bounding box center [108, 89] width 37 height 8
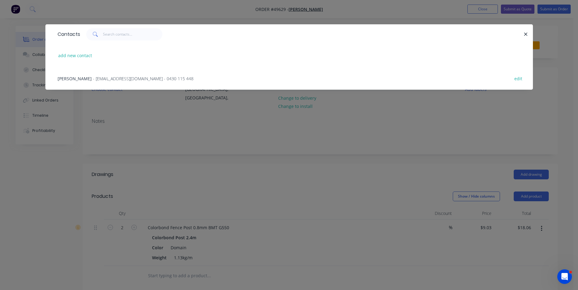
click at [104, 82] on div "Mr. Mai - laomai_21@hotmail.com - 0430 115 448 edit" at bounding box center [288, 78] width 469 height 23
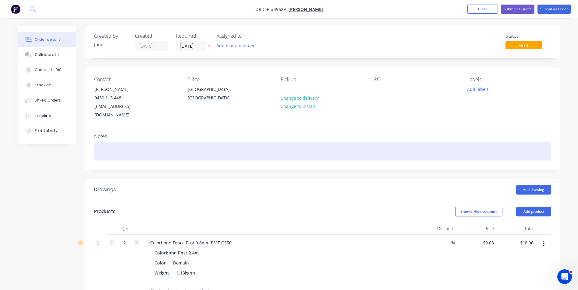
click at [349, 142] on div at bounding box center [322, 151] width 457 height 19
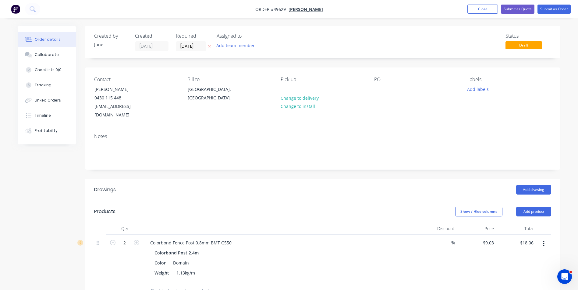
click at [555, 14] on nav "Order #49629 - Mike Fence Add product Close Submit as Quote Submit as Order" at bounding box center [289, 9] width 578 height 18
click at [558, 10] on button "Submit as Order" at bounding box center [553, 9] width 33 height 9
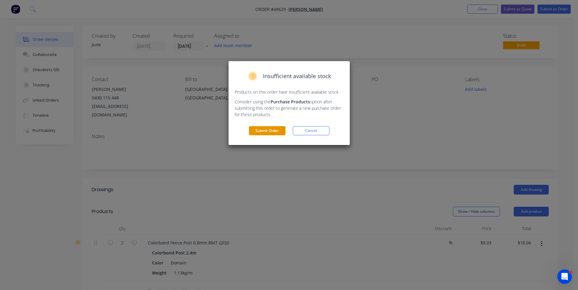
click at [262, 128] on button "Submit Order" at bounding box center [267, 130] width 37 height 9
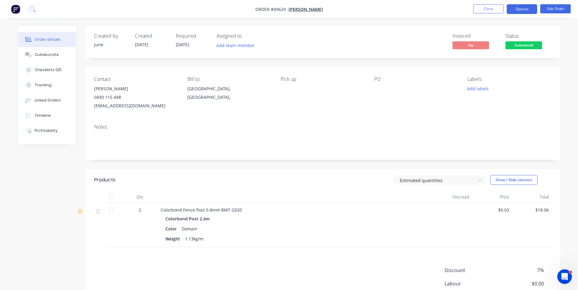
click at [526, 9] on button "Options" at bounding box center [521, 9] width 30 height 10
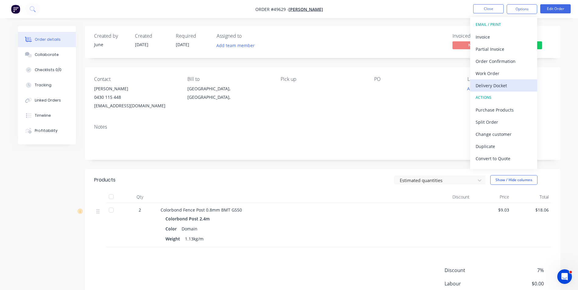
click at [493, 86] on div "Delivery Docket" at bounding box center [503, 85] width 56 height 9
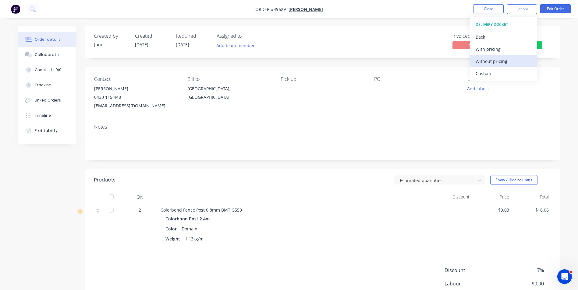
click at [492, 62] on div "Without pricing" at bounding box center [503, 61] width 56 height 9
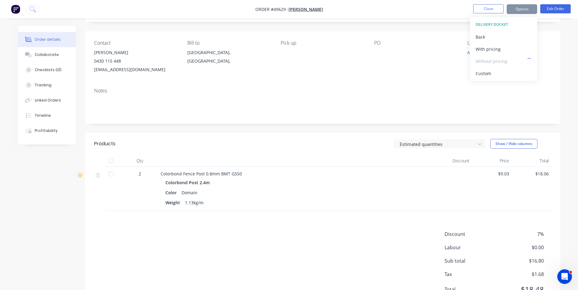
scroll to position [65, 0]
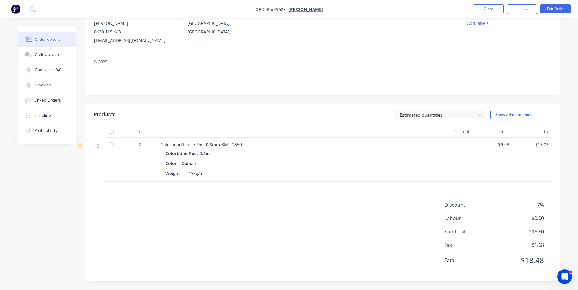
click at [285, 111] on div "Estimated quantities Show / Hide columns" at bounding box center [371, 115] width 360 height 10
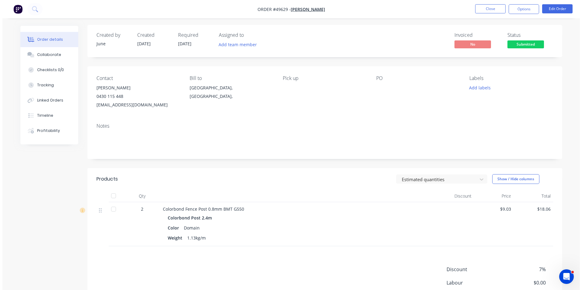
scroll to position [0, 0]
click at [534, 47] on span "Submitted" at bounding box center [523, 45] width 37 height 8
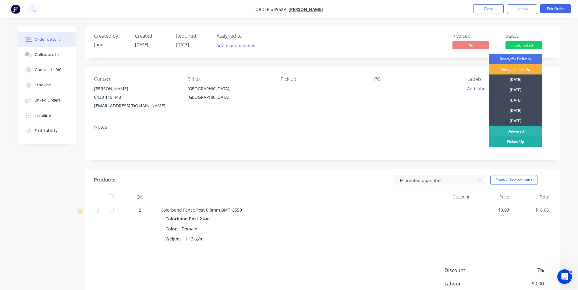
click at [523, 142] on div "Picked Up" at bounding box center [514, 142] width 53 height 10
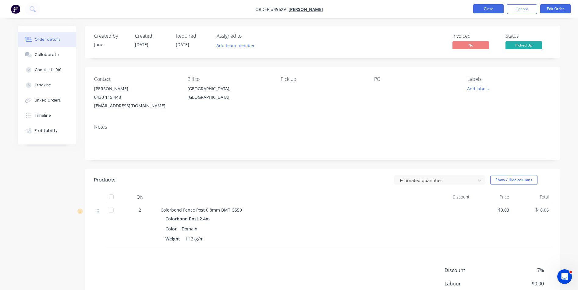
click at [480, 7] on button "Close" at bounding box center [488, 8] width 30 height 9
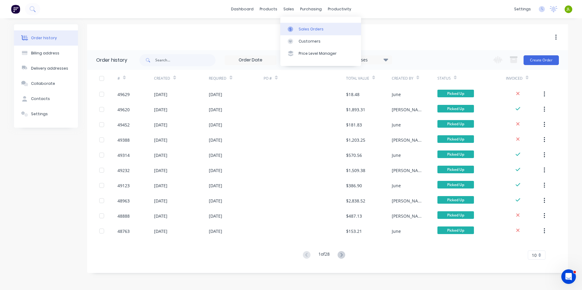
click at [290, 26] on link "Sales Orders" at bounding box center [320, 29] width 81 height 12
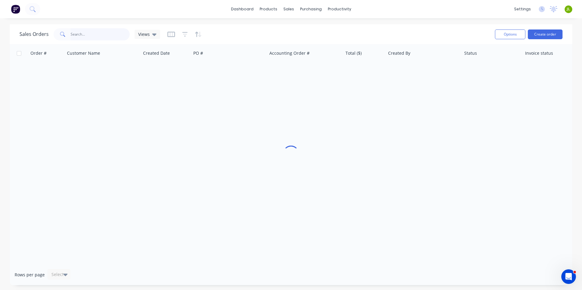
click at [121, 33] on input "text" at bounding box center [100, 34] width 59 height 12
type input "48478"
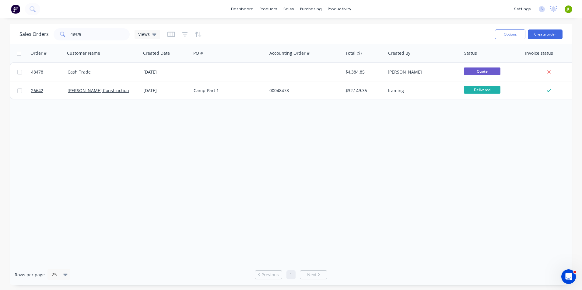
click at [193, 210] on div "Order # Customer Name Created Date PO # Accounting Order # Total ($) Created By…" at bounding box center [291, 154] width 563 height 220
click at [317, 40] on div "Suppliers" at bounding box center [323, 41] width 18 height 5
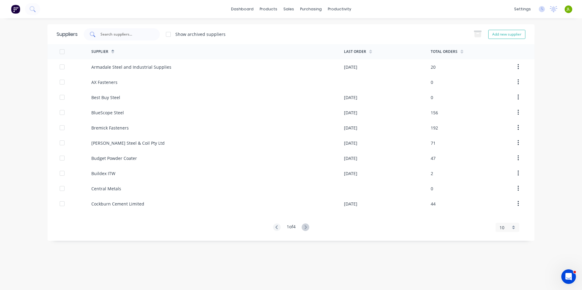
click at [154, 34] on div at bounding box center [122, 34] width 76 height 12
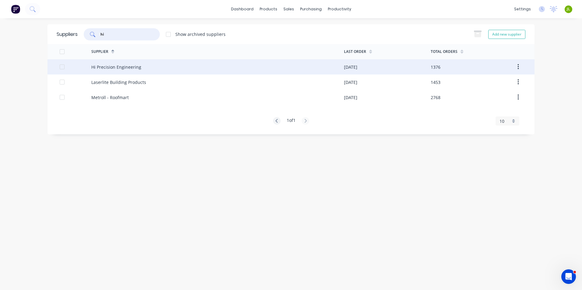
type input "hi"
click at [150, 60] on div "Hi Precision Engineering" at bounding box center [217, 66] width 253 height 15
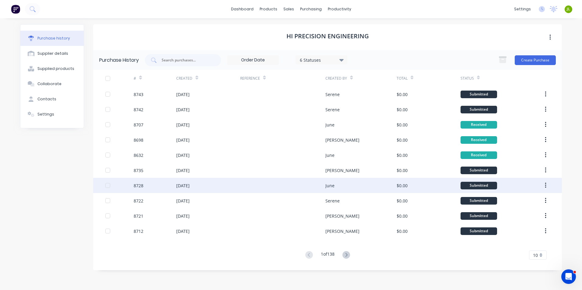
click at [300, 184] on div at bounding box center [282, 185] width 85 height 15
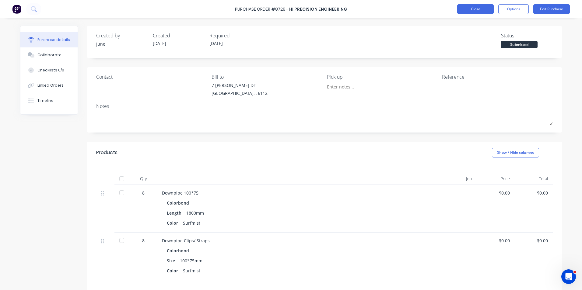
click at [482, 13] on button "Close" at bounding box center [475, 9] width 37 height 10
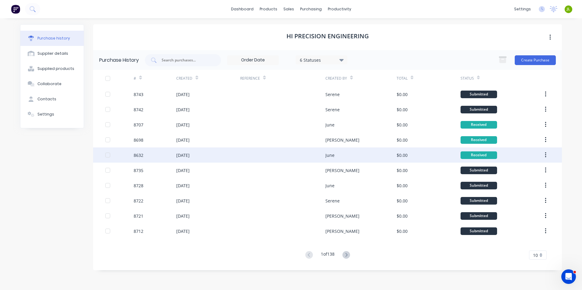
click at [378, 154] on div "June" at bounding box center [360, 155] width 71 height 15
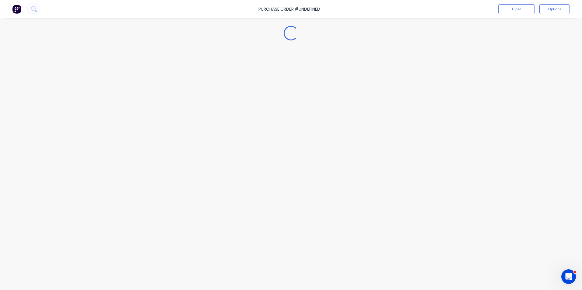
type textarea "x"
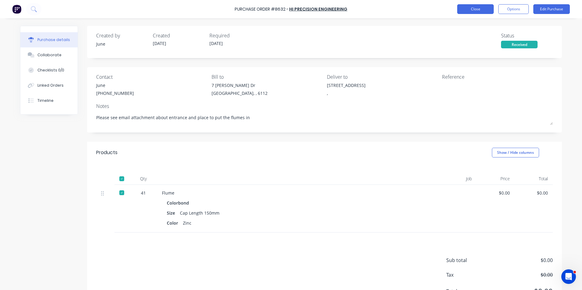
click at [473, 5] on button "Close" at bounding box center [475, 9] width 37 height 10
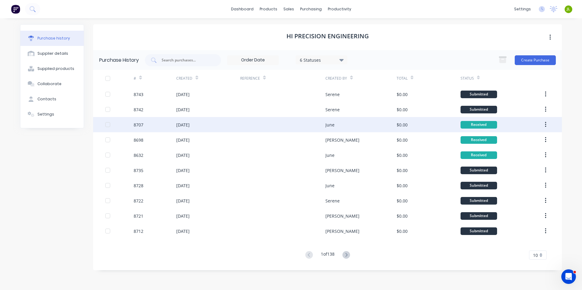
click at [339, 127] on div "June" at bounding box center [360, 124] width 71 height 15
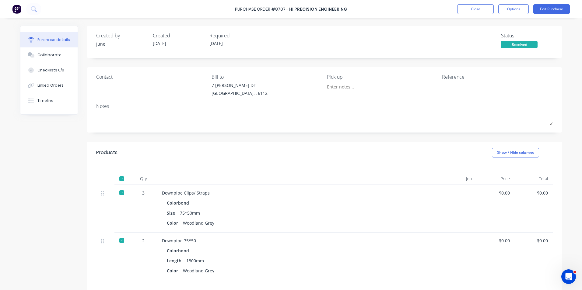
click at [252, 143] on div "Products Show / Hide columns" at bounding box center [324, 153] width 475 height 22
click at [281, 170] on div "Qty Job Price Total 3 Downpipe Clips/ Straps Colorbond Size 75*50mm Color Woodl…" at bounding box center [324, 222] width 475 height 117
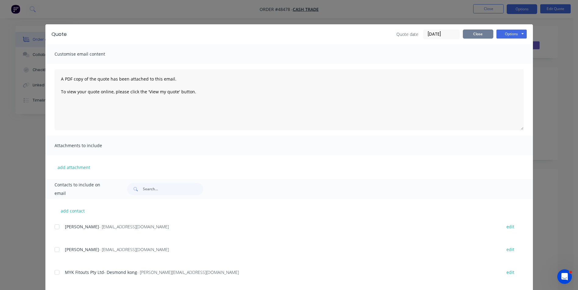
click at [465, 36] on button "Close" at bounding box center [477, 34] width 30 height 9
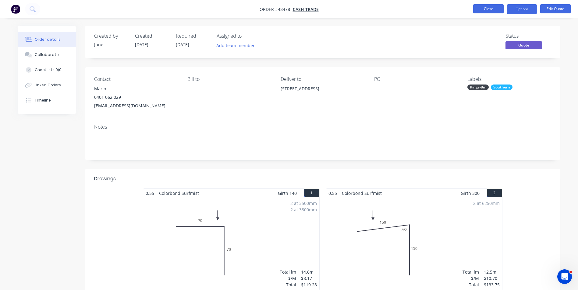
click at [492, 8] on button "Close" at bounding box center [488, 8] width 30 height 9
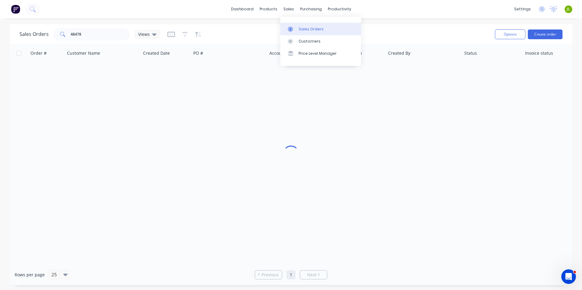
click at [288, 27] on icon at bounding box center [290, 28] width 5 height 5
drag, startPoint x: 82, startPoint y: 36, endPoint x: 54, endPoint y: 36, distance: 28.3
click at [54, 36] on div "48478" at bounding box center [92, 34] width 76 height 12
type input "49346"
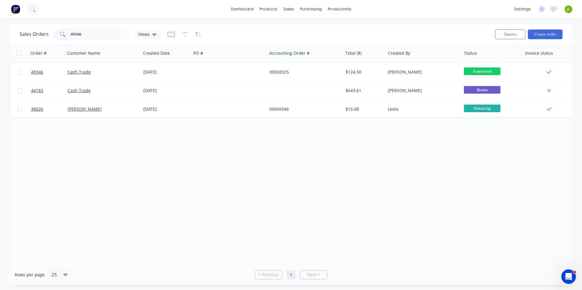
click at [269, 181] on div "Order # Customer Name Created Date PO # Accounting Order # Total ($) Created By…" at bounding box center [291, 154] width 563 height 220
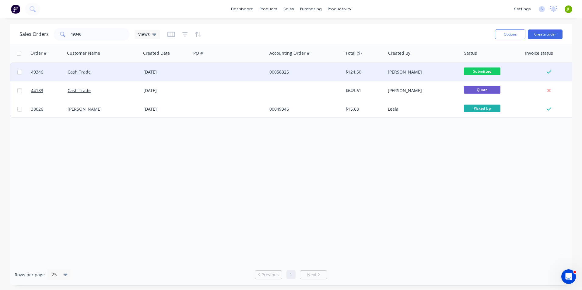
click at [119, 76] on div "Cash Trade" at bounding box center [103, 72] width 76 height 18
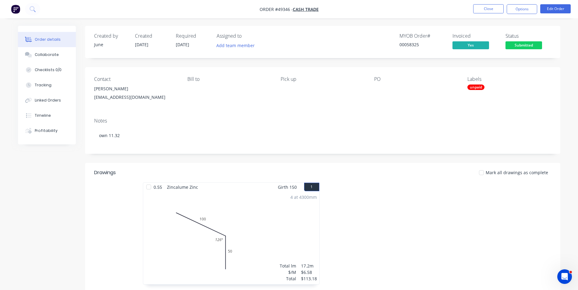
click at [476, 87] on div "unpaid" at bounding box center [475, 87] width 17 height 5
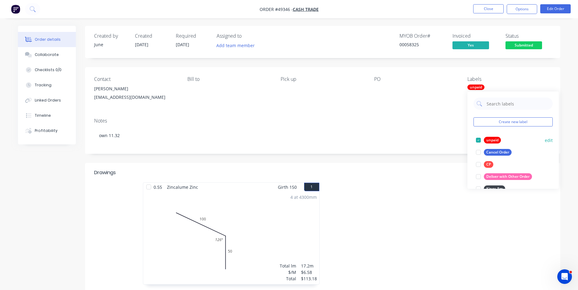
click at [476, 139] on div at bounding box center [478, 140] width 12 height 12
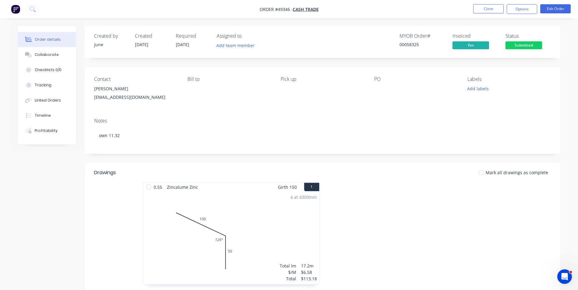
click at [368, 125] on div "Notes own 11.32" at bounding box center [322, 133] width 475 height 41
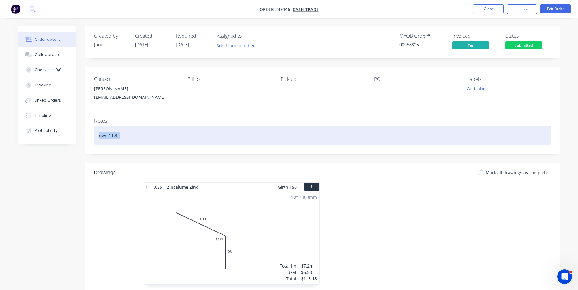
drag, startPoint x: 167, startPoint y: 136, endPoint x: 89, endPoint y: 135, distance: 77.9
click at [89, 135] on div "Notes own 11.32" at bounding box center [322, 133] width 475 height 41
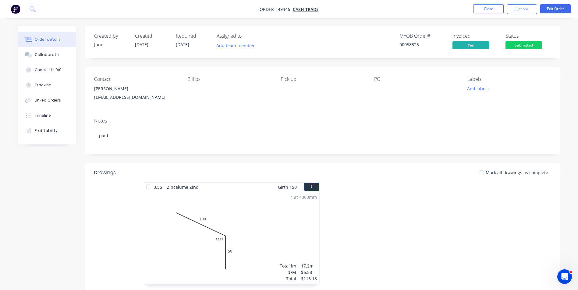
click at [221, 112] on div "Contact Richard Jones ricjoric@gmail.com Bill to Pick up PO Labels Add labels" at bounding box center [322, 90] width 475 height 46
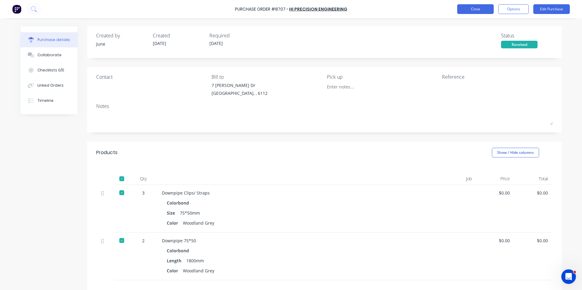
click at [469, 11] on button "Close" at bounding box center [475, 9] width 37 height 10
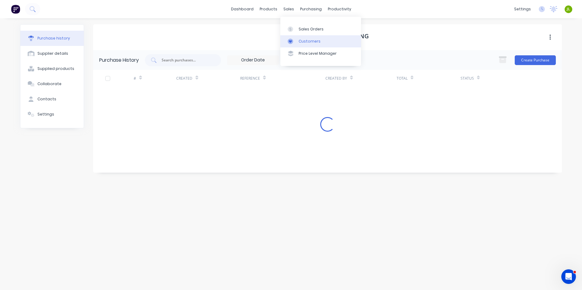
click at [302, 43] on div "Customers" at bounding box center [310, 41] width 22 height 5
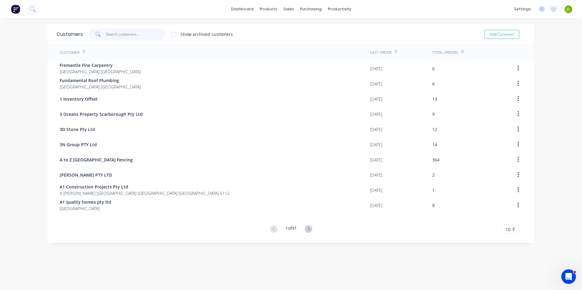
click at [154, 40] on input "text" at bounding box center [135, 34] width 59 height 12
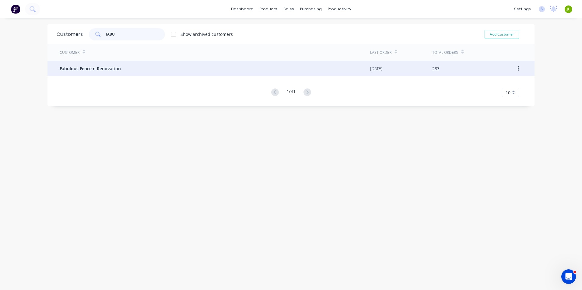
type input "fABU"
click at [135, 68] on div "Fabulous Fence n Renovation" at bounding box center [215, 68] width 311 height 15
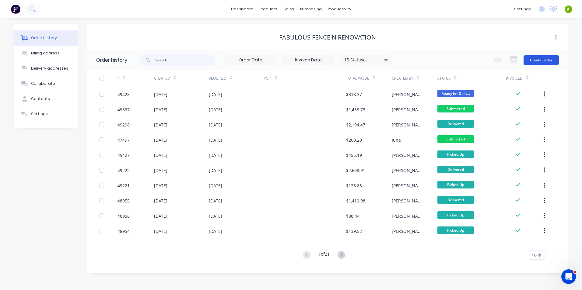
click at [538, 61] on button "Create Order" at bounding box center [541, 60] width 35 height 10
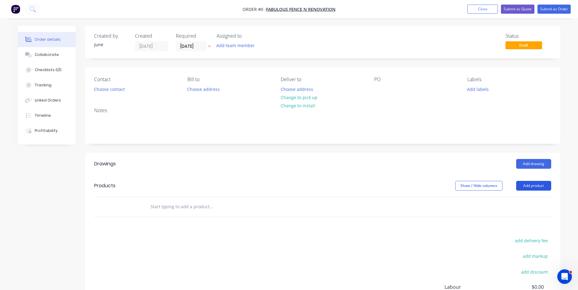
click at [529, 185] on button "Add product" at bounding box center [533, 186] width 35 height 10
click at [518, 205] on div "Product catalogue" at bounding box center [521, 201] width 47 height 9
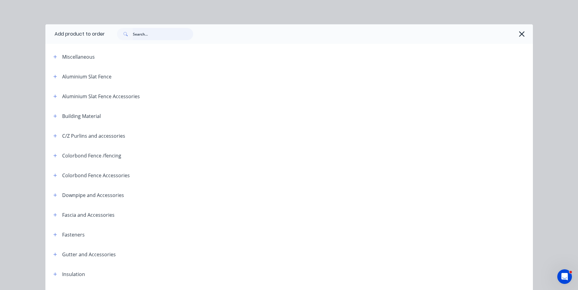
click at [171, 37] on input "text" at bounding box center [163, 34] width 60 height 12
type input "RAIL"
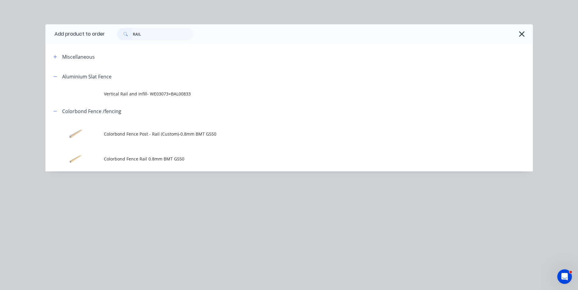
click at [140, 173] on div "Add product to order RAIL Miscellaneous Aluminium Slat Fence Vertical Rail and …" at bounding box center [288, 107] width 487 height 166
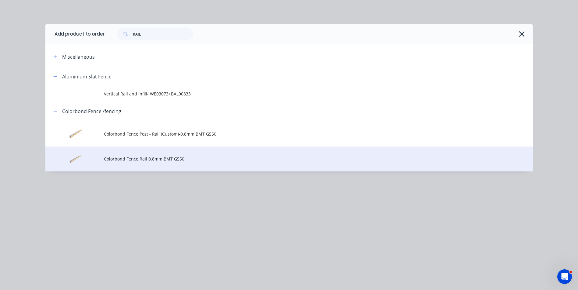
click at [144, 152] on td "Colorbond Fence Rail 0.8mm BMT G550" at bounding box center [318, 159] width 429 height 25
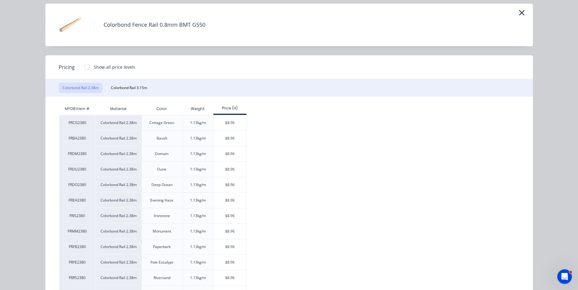
scroll to position [30, 0]
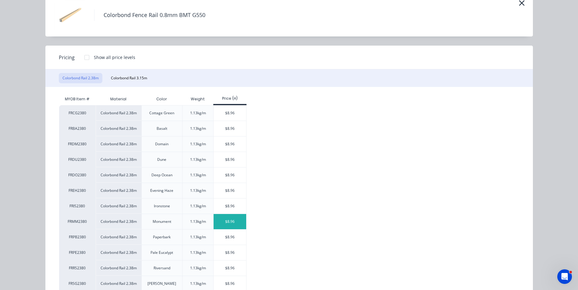
click at [213, 226] on div "$8.96" at bounding box center [229, 221] width 33 height 15
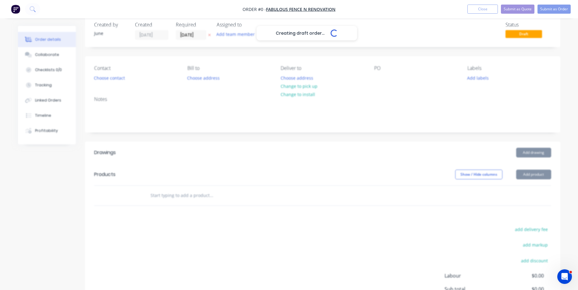
scroll to position [30, 0]
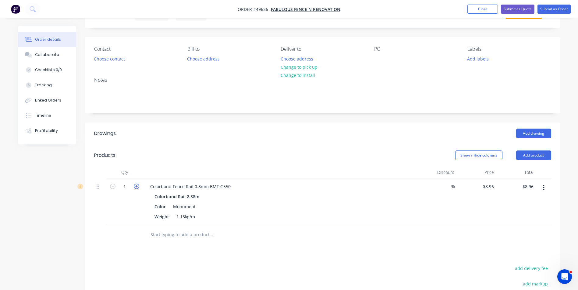
click at [138, 187] on icon "button" at bounding box center [136, 186] width 5 height 5
type input "2"
type input "$17.92"
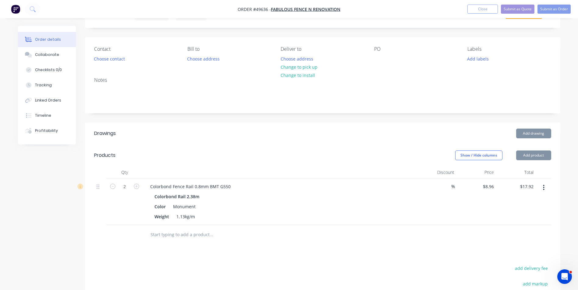
click at [292, 231] on div at bounding box center [236, 235] width 183 height 12
click at [538, 152] on button "Add product" at bounding box center [533, 156] width 35 height 10
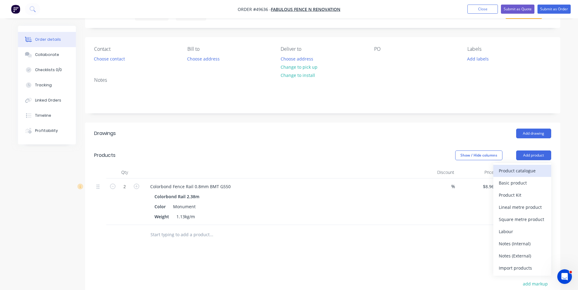
click at [534, 167] on div "Product catalogue" at bounding box center [521, 171] width 47 height 9
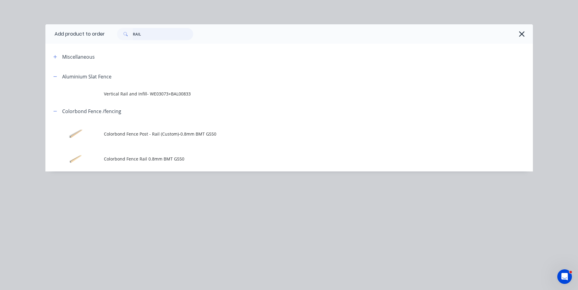
drag, startPoint x: 103, startPoint y: 34, endPoint x: 89, endPoint y: 34, distance: 14.0
click at [89, 34] on header "Add product to order RAIL" at bounding box center [288, 33] width 487 height 19
type input "SHEET"
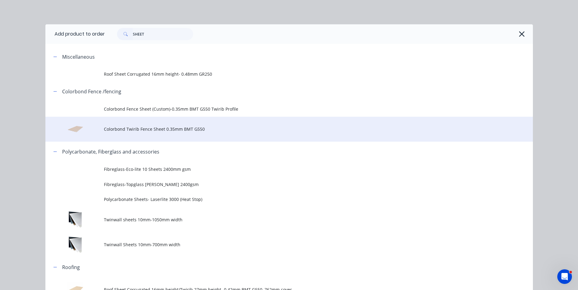
click at [158, 132] on span "Colorbond Twirib Fence Sheet 0.35mm BMT G550" at bounding box center [275, 129] width 343 height 6
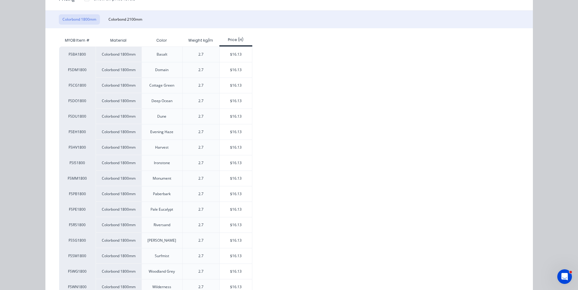
scroll to position [91, 0]
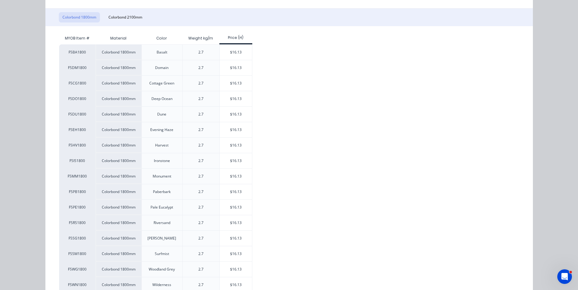
click at [211, 175] on div "2.7" at bounding box center [200, 177] width 37 height 16
click at [226, 177] on div "$16.13" at bounding box center [236, 176] width 33 height 15
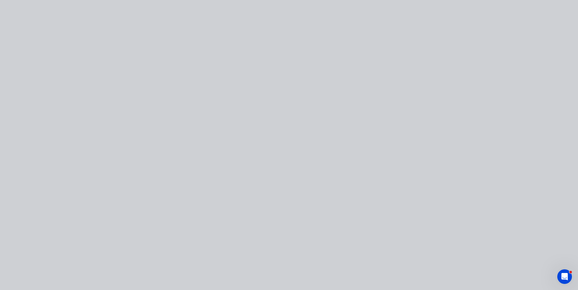
scroll to position [0, 0]
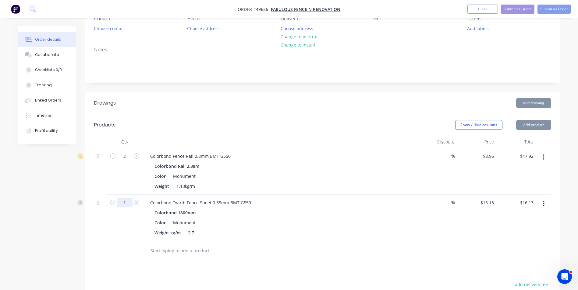
click at [125, 202] on input "1" at bounding box center [125, 203] width 16 height 9
type input "3"
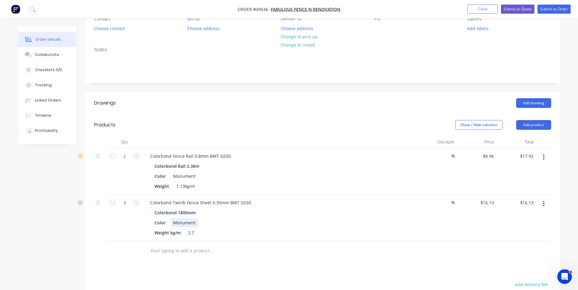
type input "$48.39"
click at [264, 223] on div "Color Monument" at bounding box center [278, 223] width 253 height 9
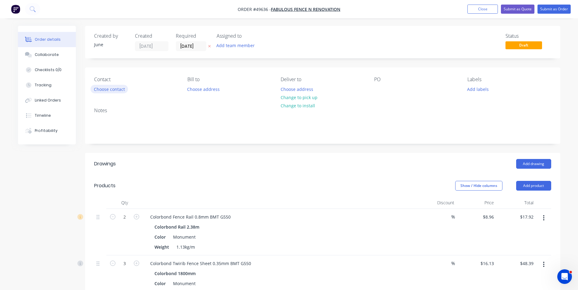
click at [108, 92] on button "Choose contact" at bounding box center [108, 89] width 37 height 8
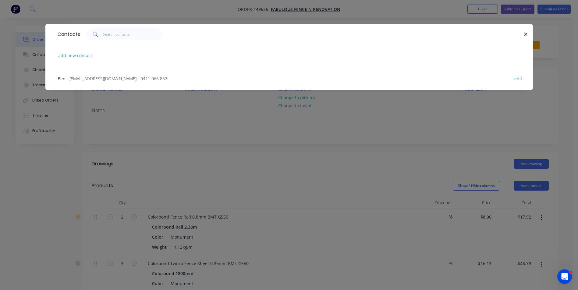
click at [107, 76] on span "- fabulousfence@gmail.com - 0411 066 862" at bounding box center [117, 79] width 100 height 6
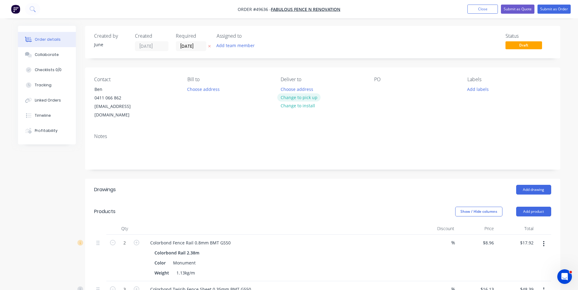
click at [305, 98] on button "Change to pick up" at bounding box center [298, 97] width 43 height 8
click at [555, 7] on button "Submit as Order" at bounding box center [553, 9] width 33 height 9
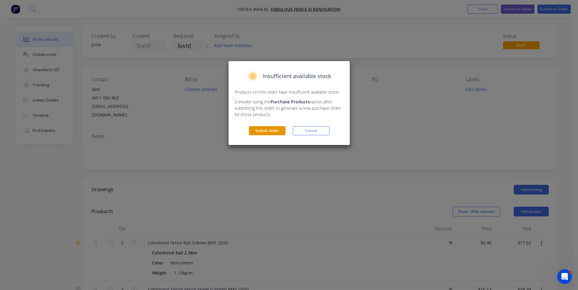
click at [260, 130] on button "Submit Order" at bounding box center [267, 130] width 37 height 9
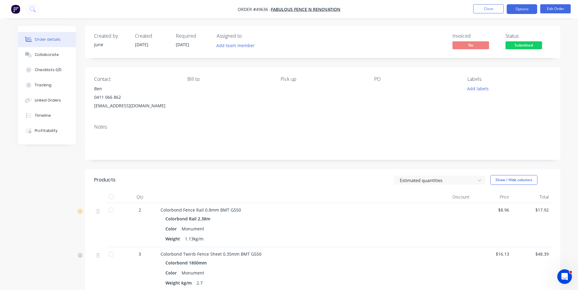
click at [534, 10] on button "Options" at bounding box center [521, 9] width 30 height 10
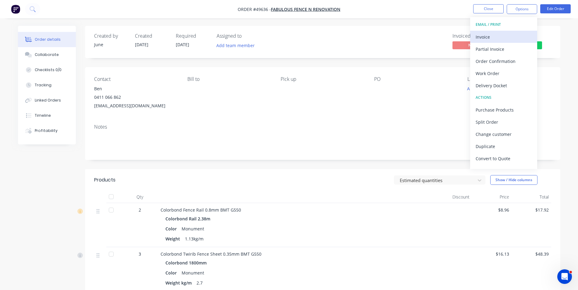
click at [505, 39] on div "Invoice" at bounding box center [503, 37] width 56 height 9
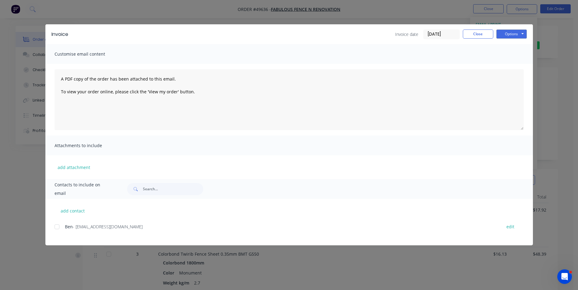
click at [105, 231] on div "Ben - fabulousfence@gmail.com edit" at bounding box center [293, 227] width 478 height 8
click at [59, 230] on div at bounding box center [57, 227] width 12 height 12
click at [517, 34] on button "Options" at bounding box center [511, 34] width 30 height 9
click at [512, 62] on button "Email" at bounding box center [515, 65] width 39 height 10
drag, startPoint x: 470, startPoint y: 38, endPoint x: 491, endPoint y: 18, distance: 28.9
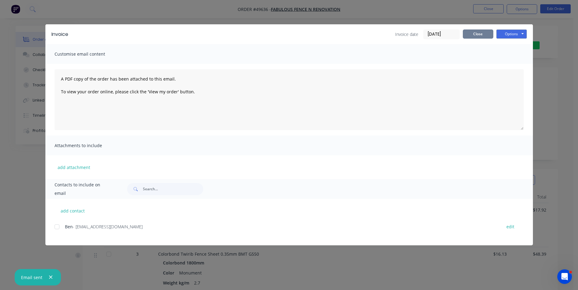
click at [472, 36] on button "Close" at bounding box center [477, 34] width 30 height 9
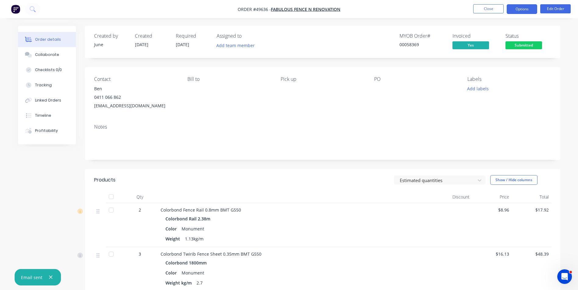
click at [513, 7] on button "Options" at bounding box center [521, 9] width 30 height 10
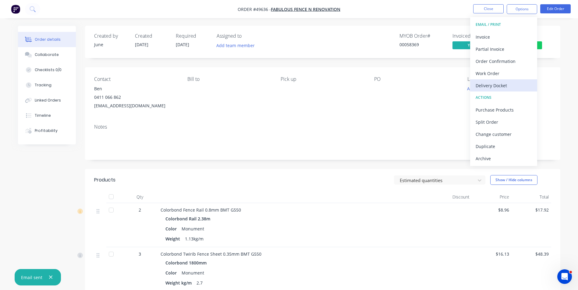
click at [496, 83] on div "Delivery Docket" at bounding box center [503, 85] width 56 height 9
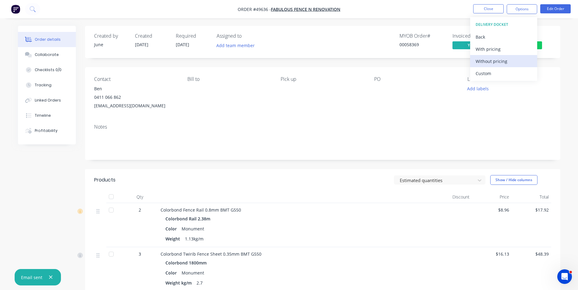
click at [497, 65] on div "Without pricing" at bounding box center [503, 61] width 56 height 9
click at [318, 124] on div "Notes" at bounding box center [322, 127] width 457 height 6
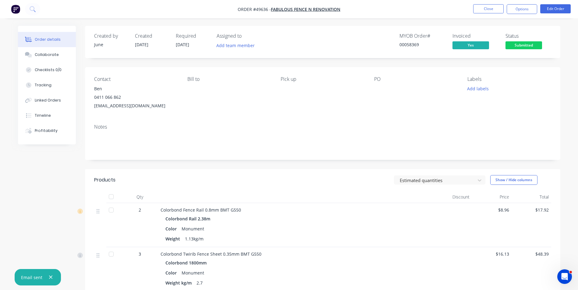
click at [332, 215] on div "Colorbond Rail 2.38m" at bounding box center [294, 219] width 259 height 9
click at [243, 109] on div "Bill to" at bounding box center [228, 93] width 83 height 34
click at [476, 9] on button "Close" at bounding box center [488, 8] width 30 height 9
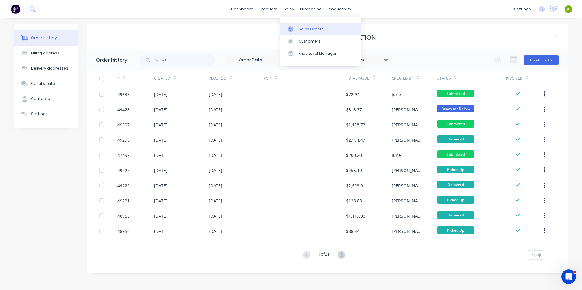
click at [303, 30] on div "Sales Orders" at bounding box center [311, 28] width 25 height 5
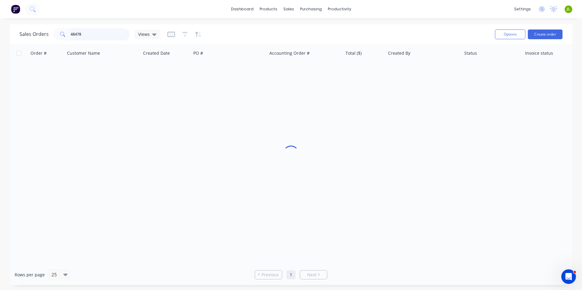
drag, startPoint x: 111, startPoint y: 37, endPoint x: 0, endPoint y: 36, distance: 110.8
click at [0, 37] on html "dashboard products sales purchasing productivity dashboard products Product Cat…" at bounding box center [291, 145] width 582 height 290
drag, startPoint x: 75, startPoint y: 36, endPoint x: 126, endPoint y: 31, distance: 51.7
click at [126, 31] on input "49801" at bounding box center [100, 34] width 59 height 12
type input "49081"
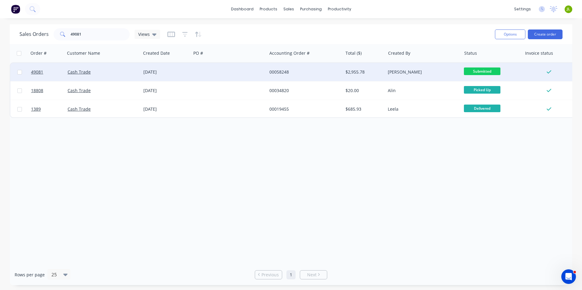
click at [216, 72] on div at bounding box center [229, 72] width 76 height 18
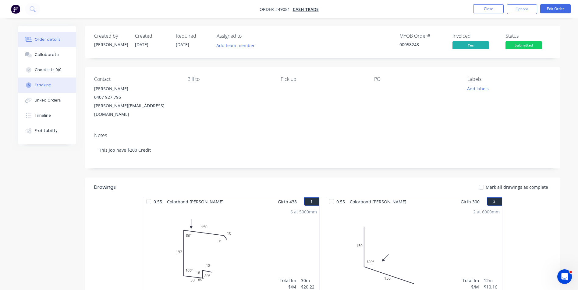
click at [49, 88] on button "Tracking" at bounding box center [47, 85] width 58 height 15
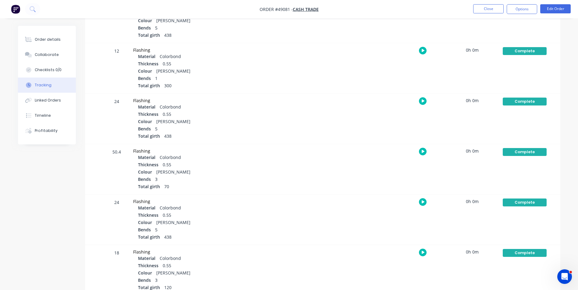
scroll to position [249, 0]
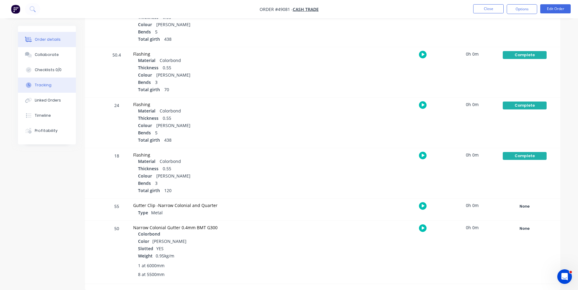
click at [44, 41] on div "Order details" at bounding box center [48, 39] width 26 height 5
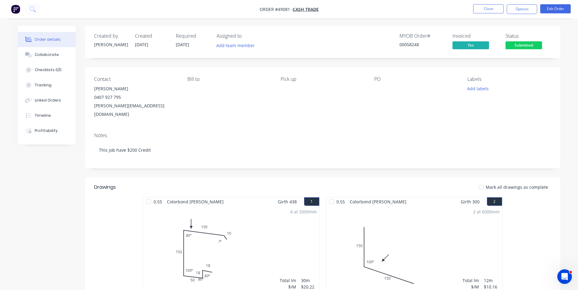
click at [522, 43] on span "Submitted" at bounding box center [523, 45] width 37 height 8
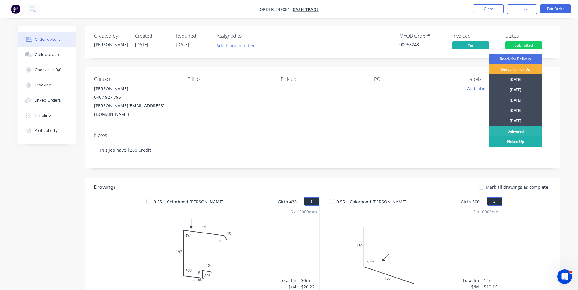
click at [502, 140] on div "Picked Up" at bounding box center [514, 142] width 53 height 10
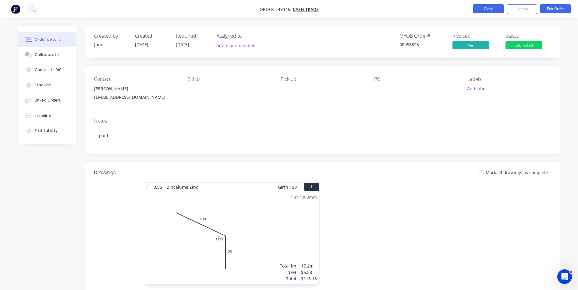
click at [493, 8] on button "Close" at bounding box center [488, 8] width 30 height 9
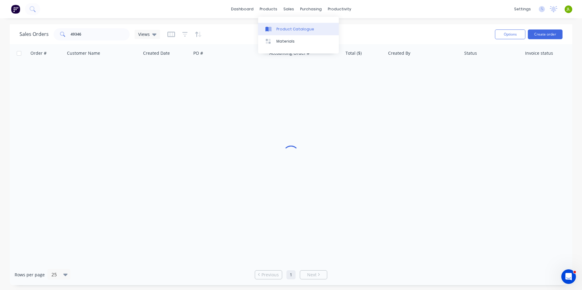
click at [281, 34] on link "Product Catalogue" at bounding box center [298, 29] width 81 height 12
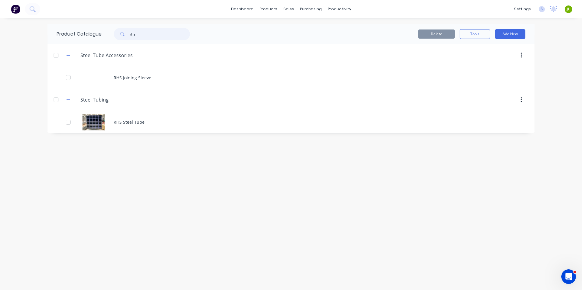
drag, startPoint x: 149, startPoint y: 33, endPoint x: 111, endPoint y: 33, distance: 38.4
click at [111, 33] on div "rhs" at bounding box center [149, 34] width 82 height 12
type input "roof"
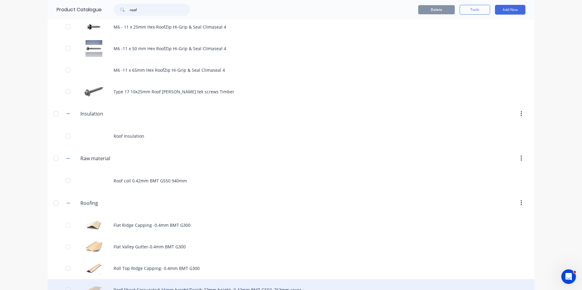
scroll to position [183, 0]
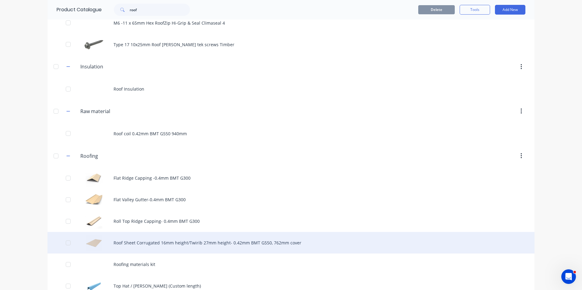
click at [149, 244] on div "Roof Sheet Corrugated 16mm height/Twirib 27mm height- 0.42mm BMT G550, 762mm co…" at bounding box center [290, 243] width 487 height 22
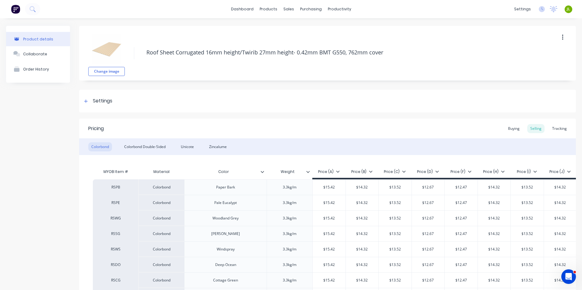
type textarea "x"
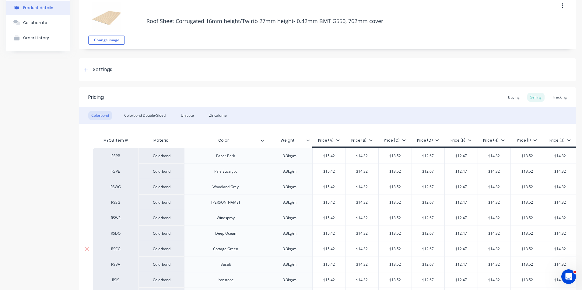
scroll to position [61, 0]
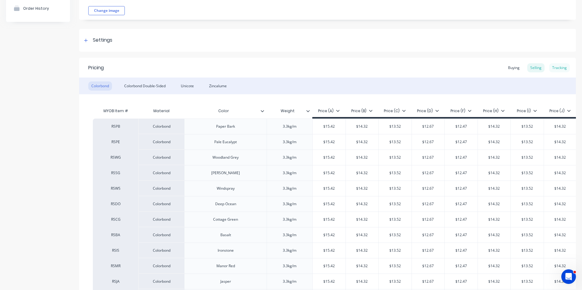
click at [559, 66] on div "Tracking" at bounding box center [559, 67] width 21 height 9
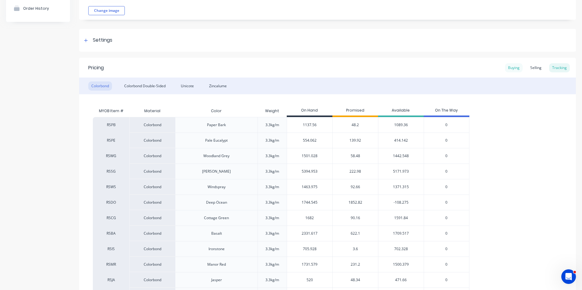
click at [505, 67] on div "Buying" at bounding box center [514, 67] width 18 height 9
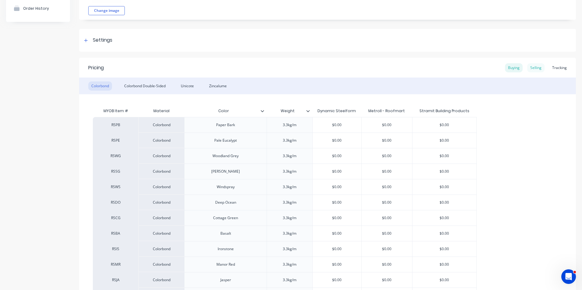
click at [531, 68] on div "Selling" at bounding box center [535, 67] width 17 height 9
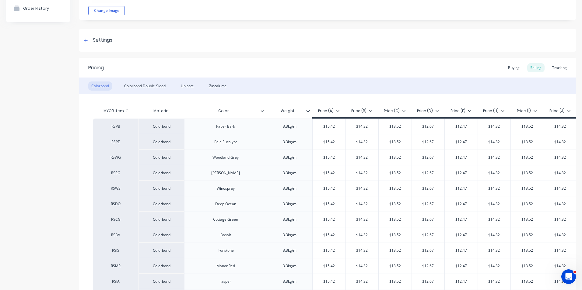
click at [42, 165] on div "Product details Collaborate Order History" at bounding box center [38, 223] width 64 height 517
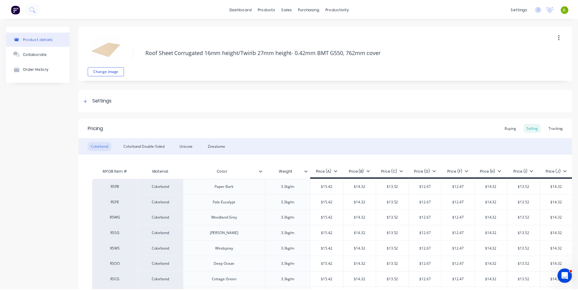
scroll to position [0, 0]
click at [296, 28] on link "Sales Orders" at bounding box center [318, 29] width 81 height 12
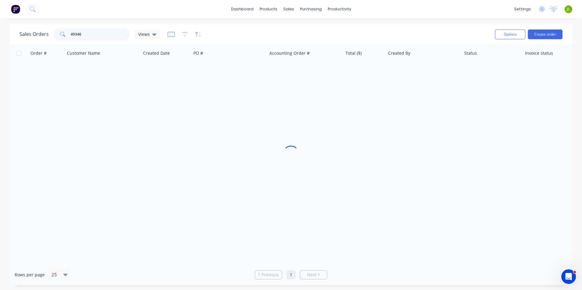
drag, startPoint x: 89, startPoint y: 33, endPoint x: 63, endPoint y: 33, distance: 25.3
click at [63, 33] on div "49346" at bounding box center [92, 34] width 76 height 12
type input "49610"
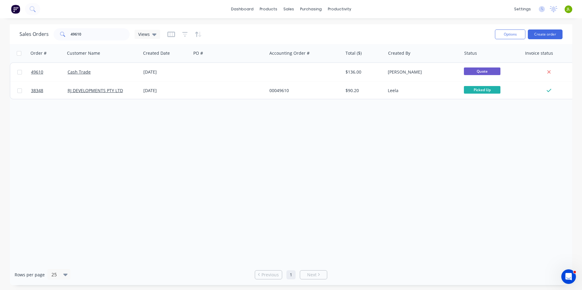
click at [237, 79] on div at bounding box center [229, 72] width 76 height 18
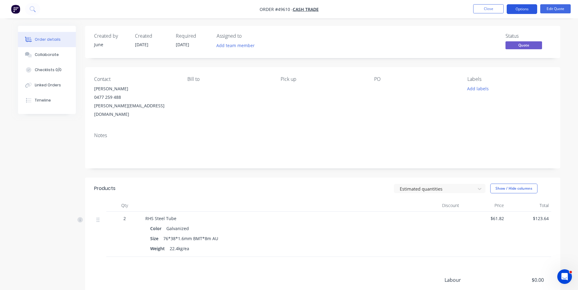
click at [518, 6] on button "Options" at bounding box center [521, 9] width 30 height 10
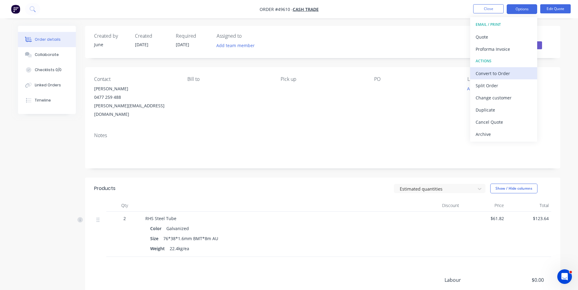
click at [503, 71] on div "Convert to Order" at bounding box center [503, 73] width 56 height 9
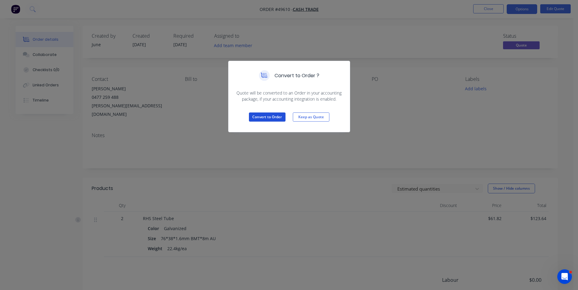
click at [261, 121] on button "Convert to Order" at bounding box center [267, 117] width 37 height 9
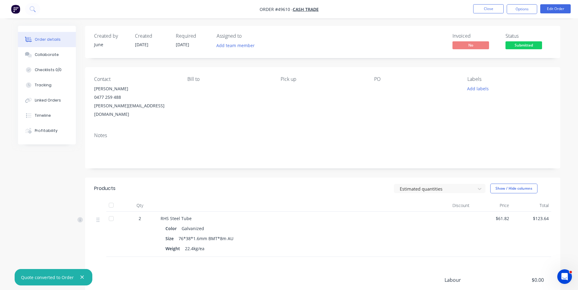
click at [429, 245] on div "RHS Steel Tube Color Galvanized Size 76*38*1.6mm BMT*8m AU Weight 22.4kg/ea" at bounding box center [295, 234] width 274 height 45
click at [277, 234] on div "Size 76*38*1.6mm BMT*8m AU" at bounding box center [294, 238] width 259 height 9
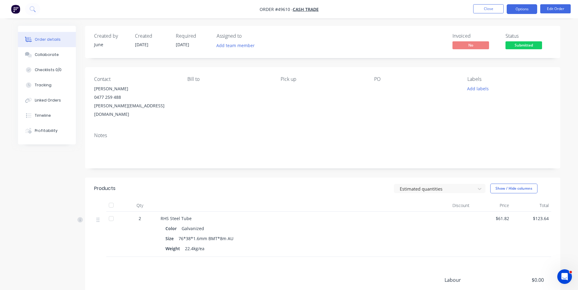
click at [522, 11] on button "Options" at bounding box center [521, 9] width 30 height 10
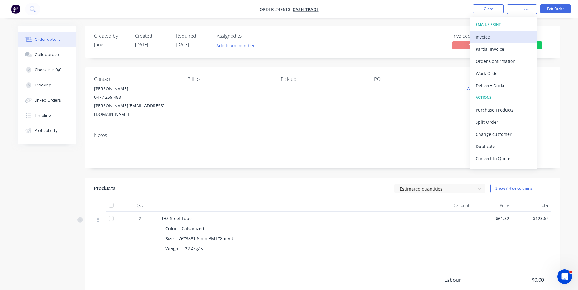
click at [512, 33] on div "Invoice" at bounding box center [503, 37] width 56 height 9
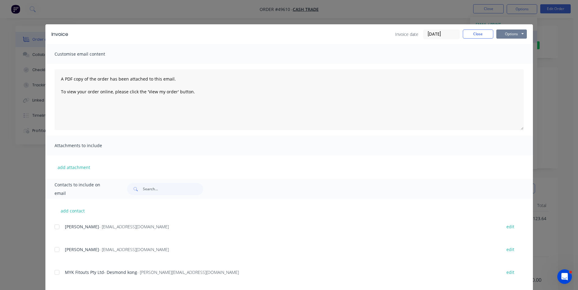
click at [512, 33] on button "Options" at bounding box center [511, 34] width 30 height 9
click at [485, 34] on button "Close" at bounding box center [477, 34] width 30 height 9
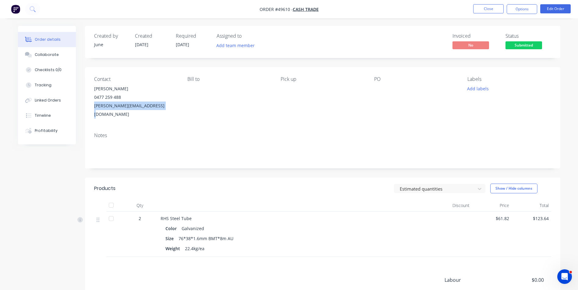
drag, startPoint x: 167, startPoint y: 107, endPoint x: 88, endPoint y: 107, distance: 79.5
click at [88, 107] on div "Contact [PERSON_NAME] [PHONE_NUMBER] [PERSON_NAME][EMAIL_ADDRESS][DOMAIN_NAME] …" at bounding box center [322, 97] width 475 height 61
copy div "[PERSON_NAME][EMAIL_ADDRESS][DOMAIN_NAME]"
click at [515, 6] on button "Options" at bounding box center [521, 9] width 30 height 10
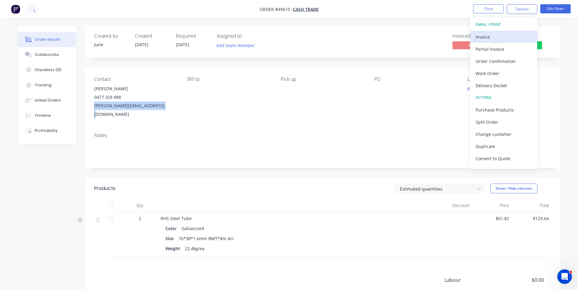
click at [506, 38] on div "Invoice" at bounding box center [503, 37] width 56 height 9
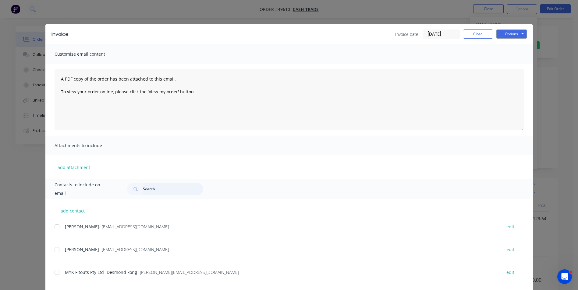
click at [179, 186] on input "text" at bounding box center [173, 189] width 60 height 12
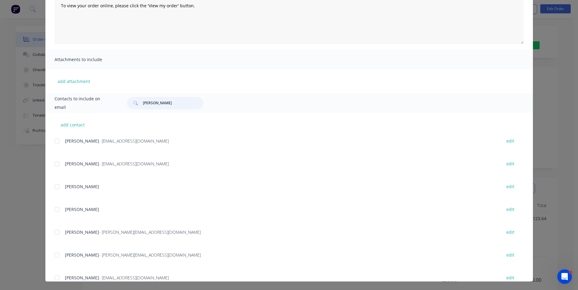
scroll to position [183, 0]
click at [54, 231] on div at bounding box center [57, 232] width 12 height 12
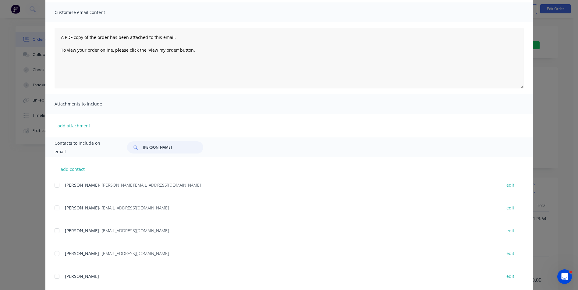
scroll to position [0, 0]
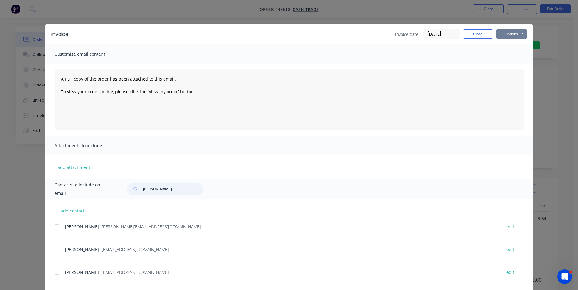
type input "[PERSON_NAME]"
click at [500, 30] on button "Options" at bounding box center [511, 34] width 30 height 9
click at [503, 66] on button "Email" at bounding box center [515, 65] width 39 height 10
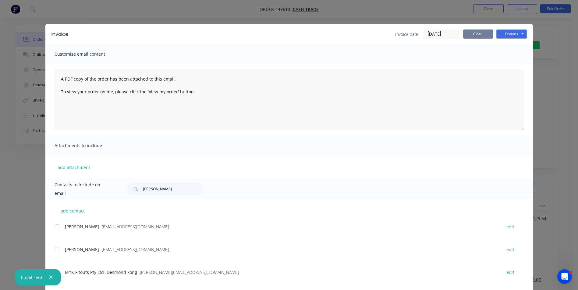
click at [464, 35] on button "Close" at bounding box center [477, 34] width 30 height 9
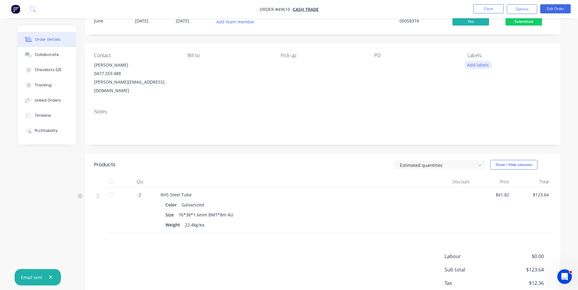
scroll to position [53, 0]
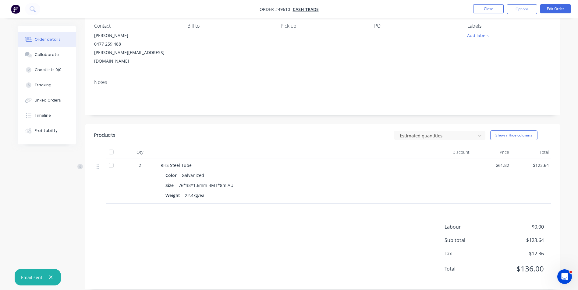
click at [259, 159] on div "RHS Steel Tube Color Galvanized Size 76*38*1.6mm BMT*8m AU Weight 22.4kg/ea" at bounding box center [295, 181] width 274 height 45
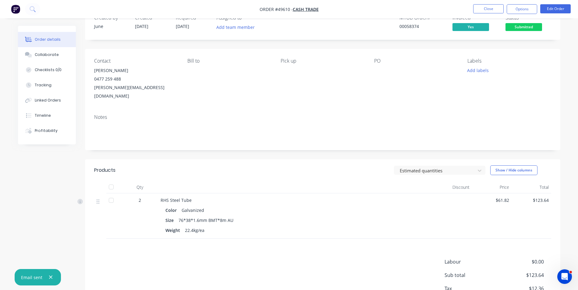
scroll to position [0, 0]
